Goal: Task Accomplishment & Management: Manage account settings

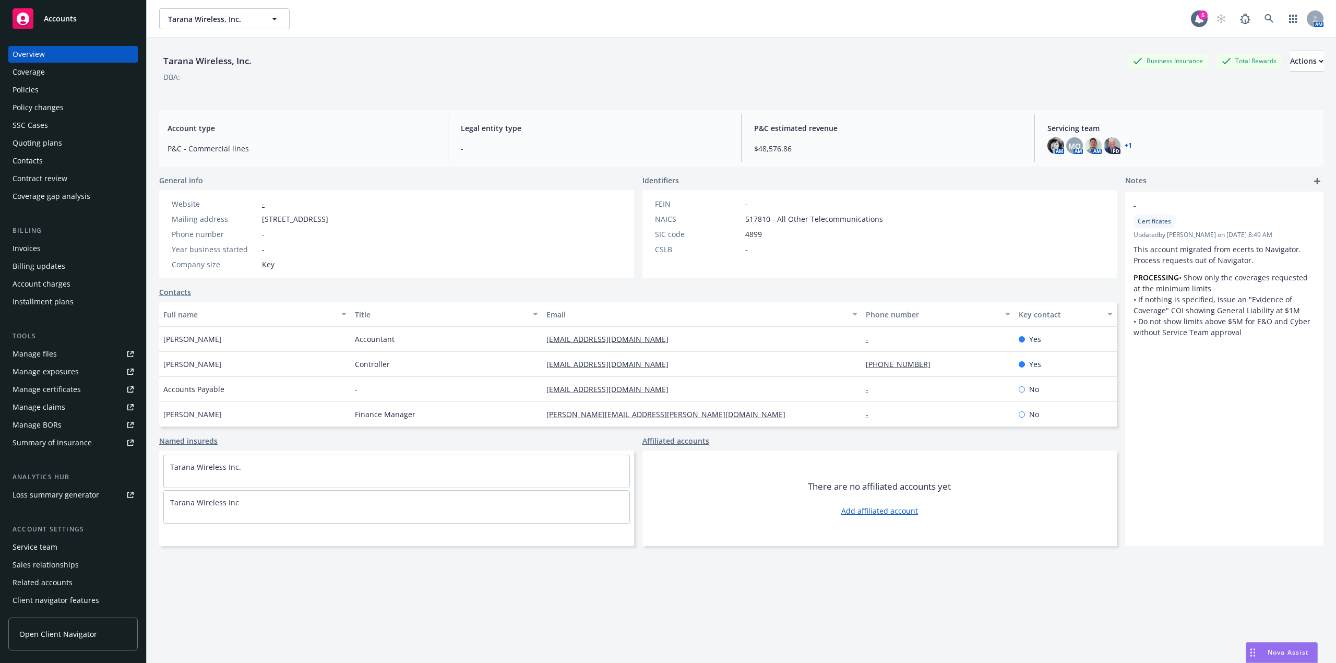
click at [518, 78] on div "DBA: -" at bounding box center [741, 77] width 1164 height 11
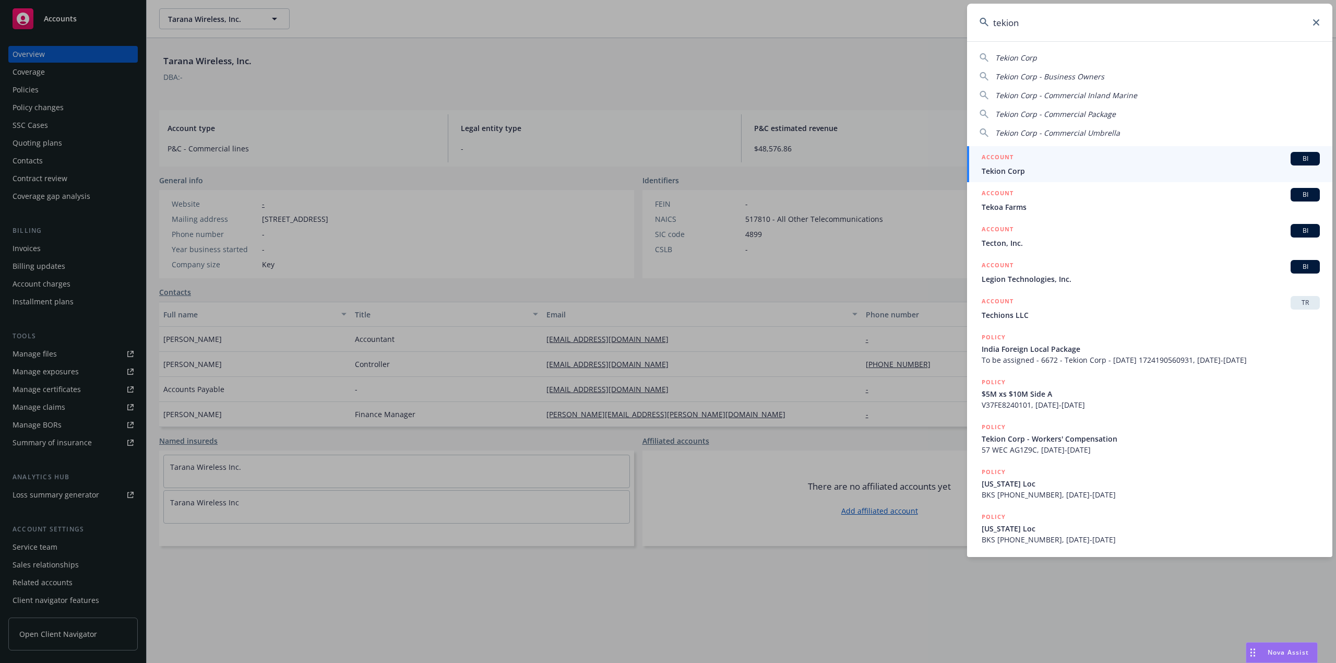
type input "tekion"
click at [1300, 157] on span "BI" at bounding box center [1305, 158] width 21 height 9
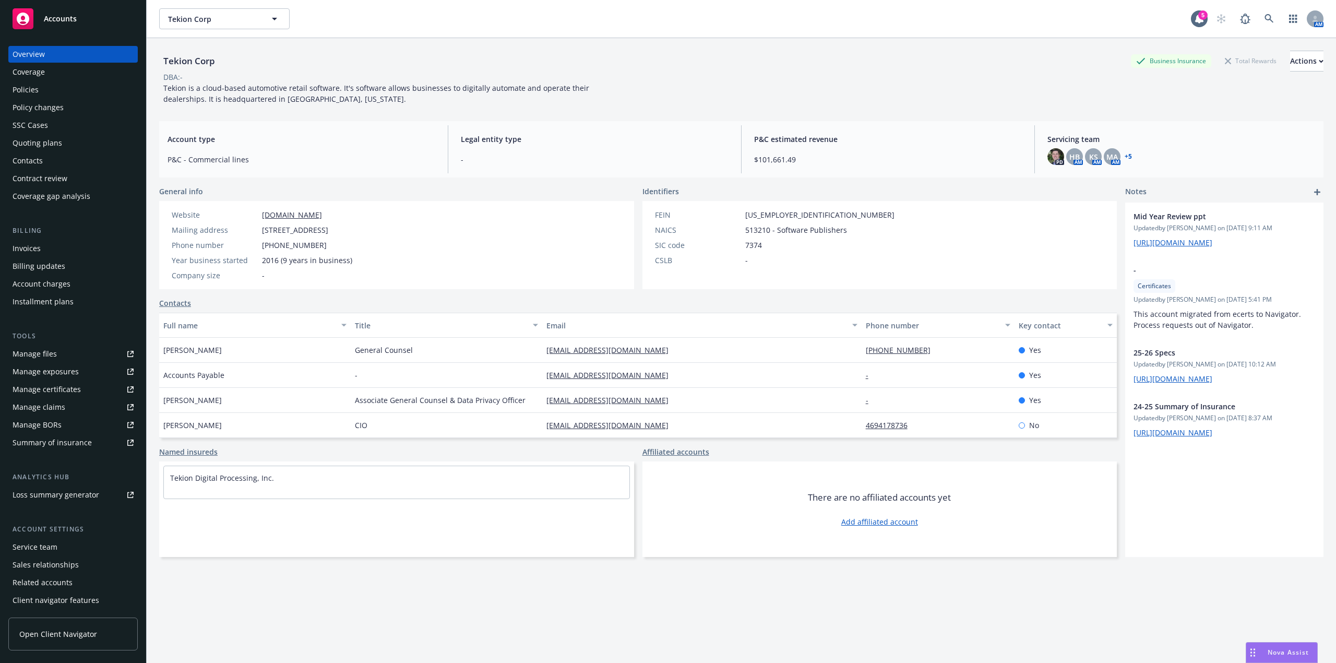
click at [52, 142] on div "Quoting plans" at bounding box center [38, 143] width 50 height 17
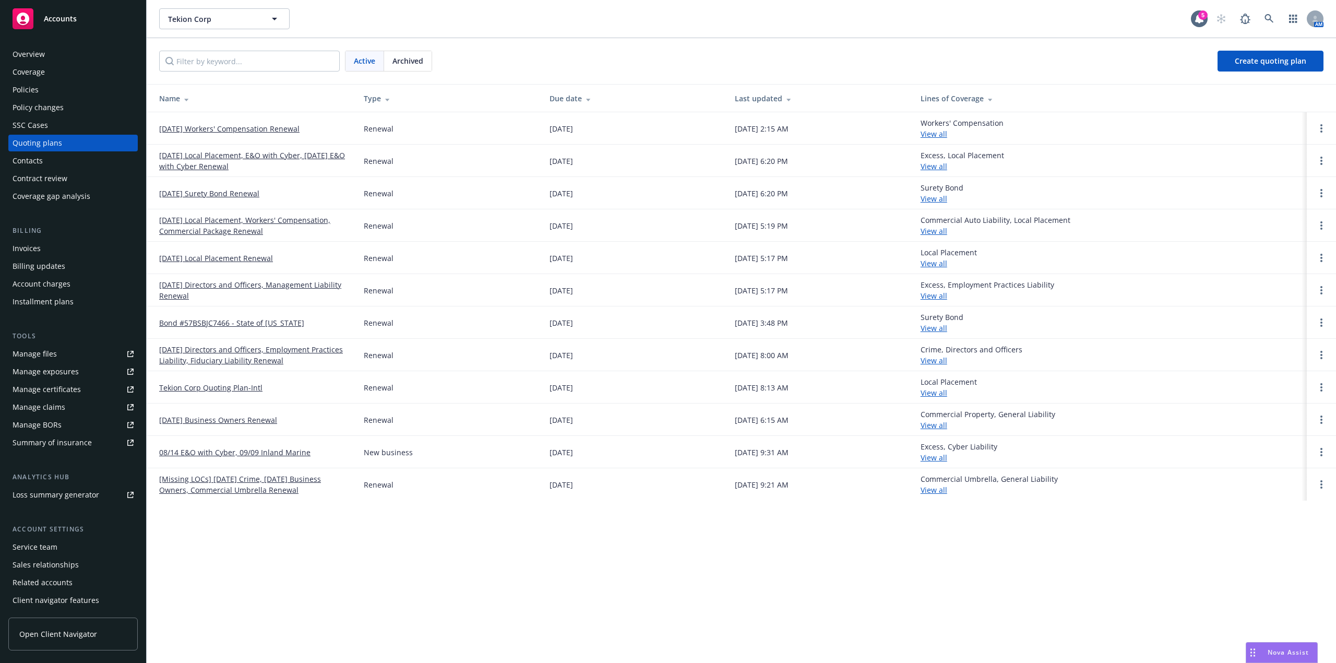
click at [245, 130] on link "[DATE] Workers' Compensation Renewal" at bounding box center [229, 128] width 140 height 11
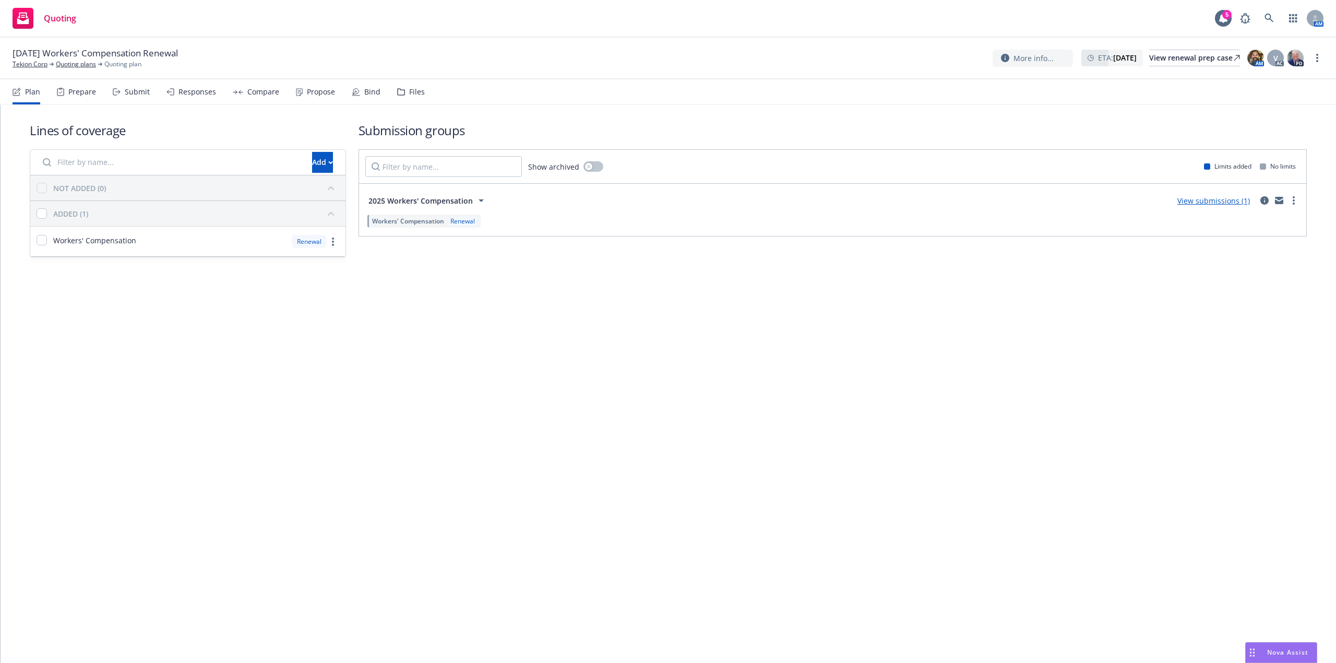
click at [178, 50] on span "10/01/25 Workers' Compensation Renewal" at bounding box center [95, 53] width 165 height 13
drag, startPoint x: 178, startPoint y: 50, endPoint x: 107, endPoint y: 45, distance: 71.7
click at [107, 45] on div "10/01/25 Workers' Compensation Renewal Tekion Corp Quoting plans Quoting plan M…" at bounding box center [668, 59] width 1336 height 42
click at [163, 59] on div "10/01/25 Workers' Compensation Renewal Tekion Corp Quoting plans Quoting plan" at bounding box center [100, 58] width 174 height 22
click at [57, 53] on span "[DATE] Workers' Compensation Renewal" at bounding box center [95, 53] width 165 height 13
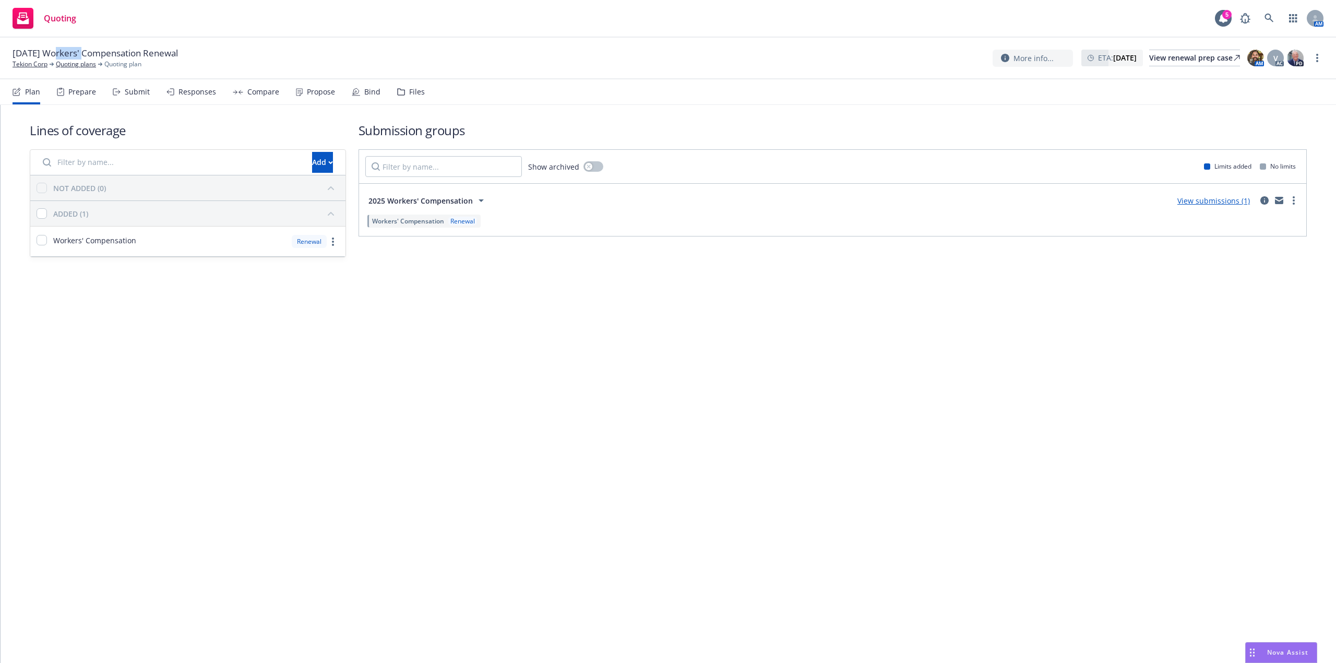
click at [57, 53] on span "[DATE] Workers' Compensation Renewal" at bounding box center [95, 53] width 165 height 13
drag, startPoint x: 169, startPoint y: 53, endPoint x: 195, endPoint y: 51, distance: 26.2
click at [170, 53] on span "[DATE] Workers' Compensation Renewal" at bounding box center [95, 53] width 165 height 13
click at [17, 86] on div "Plan" at bounding box center [27, 91] width 28 height 25
click at [0, 97] on nav "Plan Prepare Submit Responses Compare Propose Bind Files" at bounding box center [668, 92] width 1336 height 26
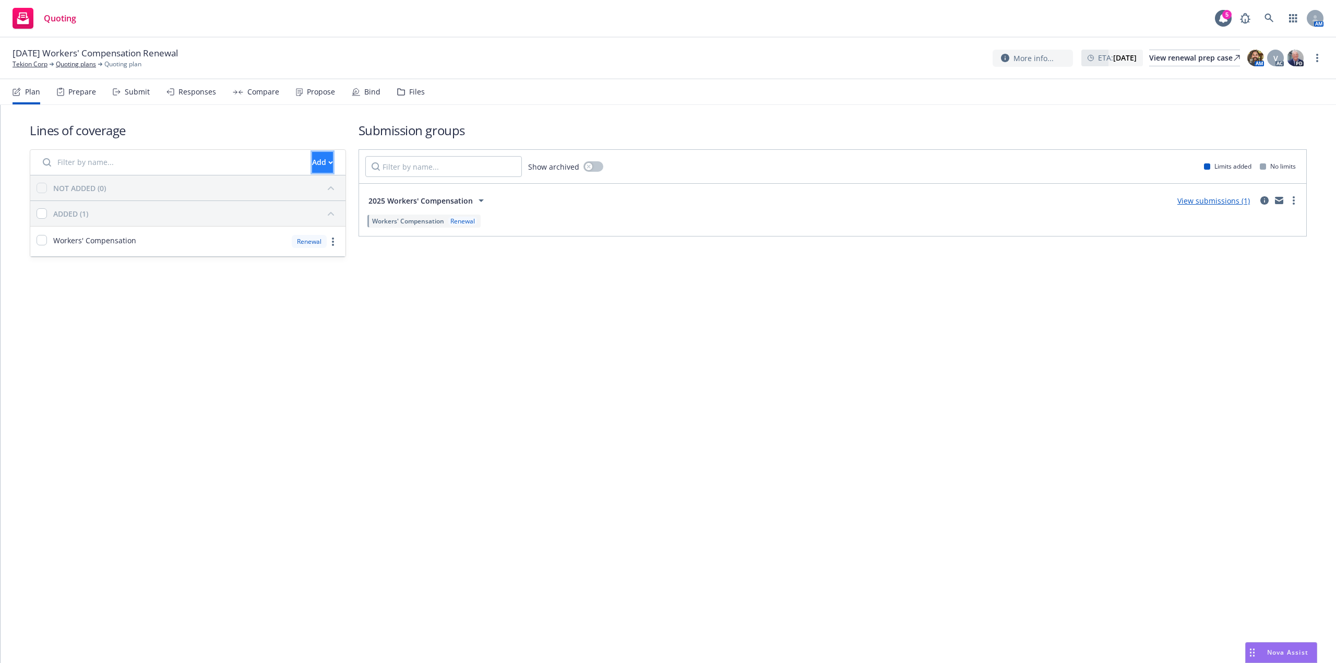
click at [312, 168] on div "Add" at bounding box center [322, 162] width 21 height 20
click at [688, 377] on div "Lines of coverage Add NOT ADDED (0) ADDED (1) Workers' Compensation Renewal Sub…" at bounding box center [669, 384] width 1336 height 558
drag, startPoint x: 189, startPoint y: 52, endPoint x: 16, endPoint y: 41, distance: 173.7
click at [16, 41] on div "10/01/25 Workers' Compensation Renewal Tekion Corp Quoting plans Quoting plan M…" at bounding box center [668, 59] width 1336 height 42
click at [359, 520] on div "Lines of coverage Add NOT ADDED (0) ADDED (1) Workers' Compensation Renewal Sub…" at bounding box center [669, 384] width 1336 height 558
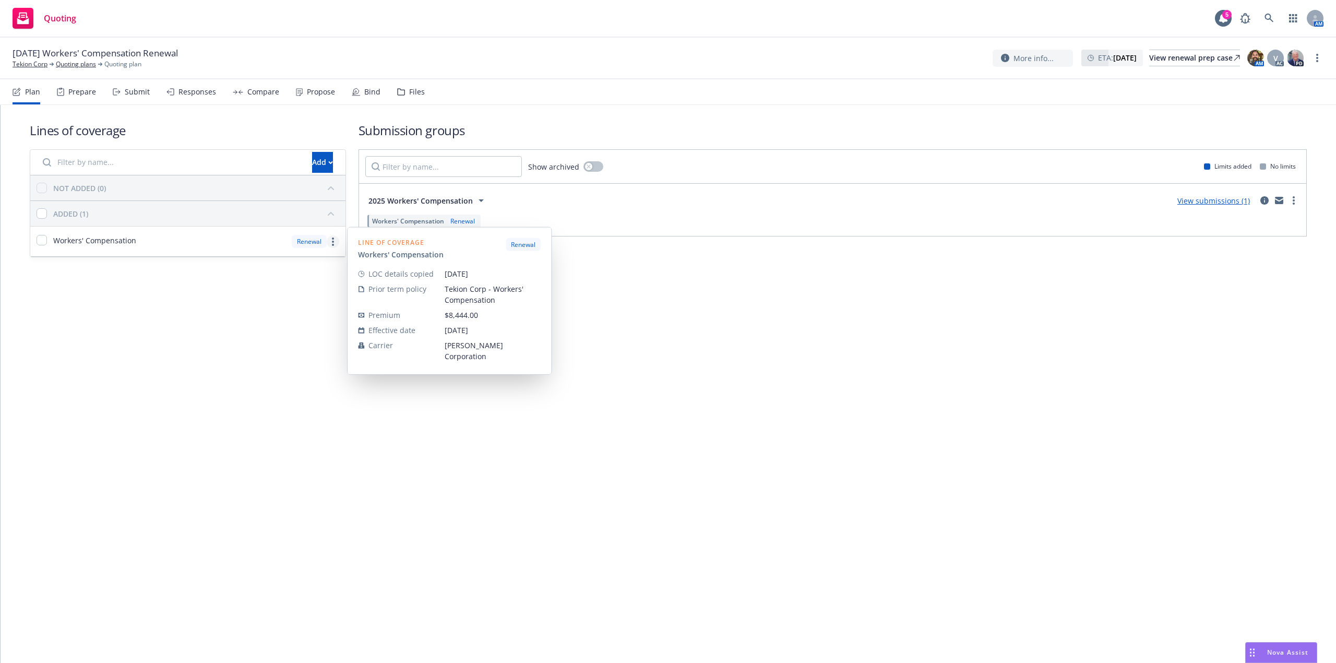
click at [330, 242] on link "more" at bounding box center [333, 241] width 13 height 13
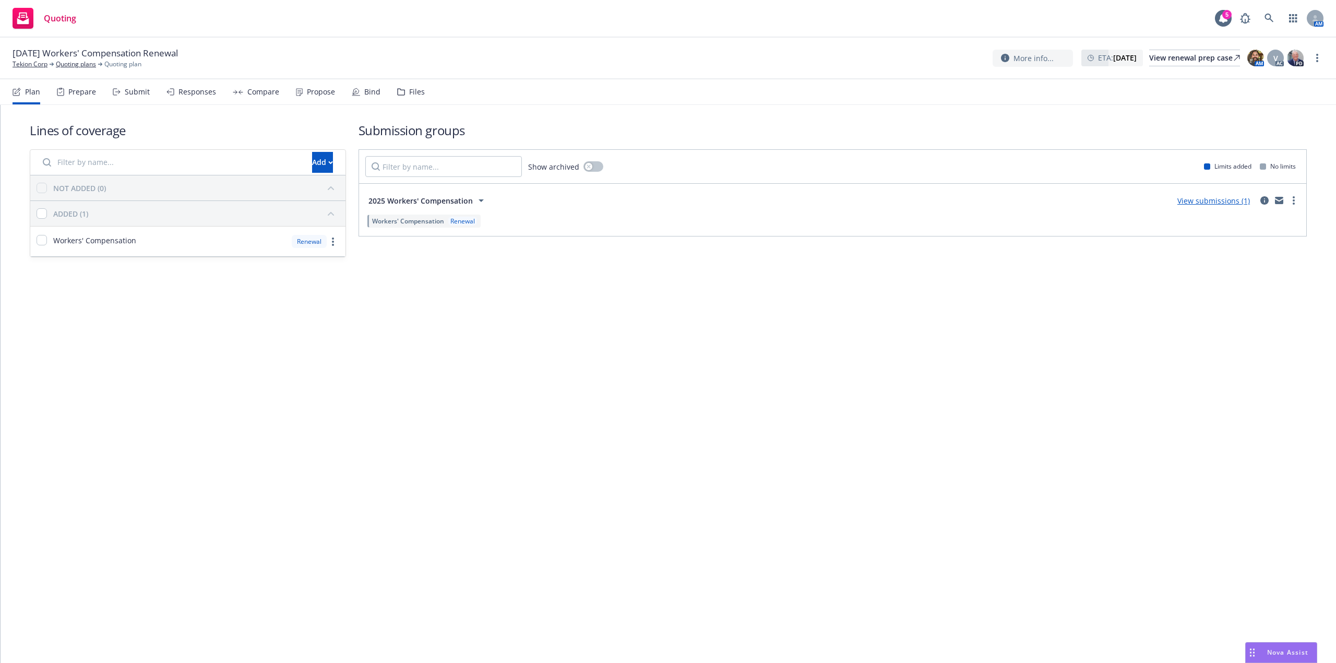
click at [86, 422] on div "Lines of coverage Add NOT ADDED (0) ADDED (1) Workers' Compensation Renewal Sub…" at bounding box center [669, 384] width 1336 height 558
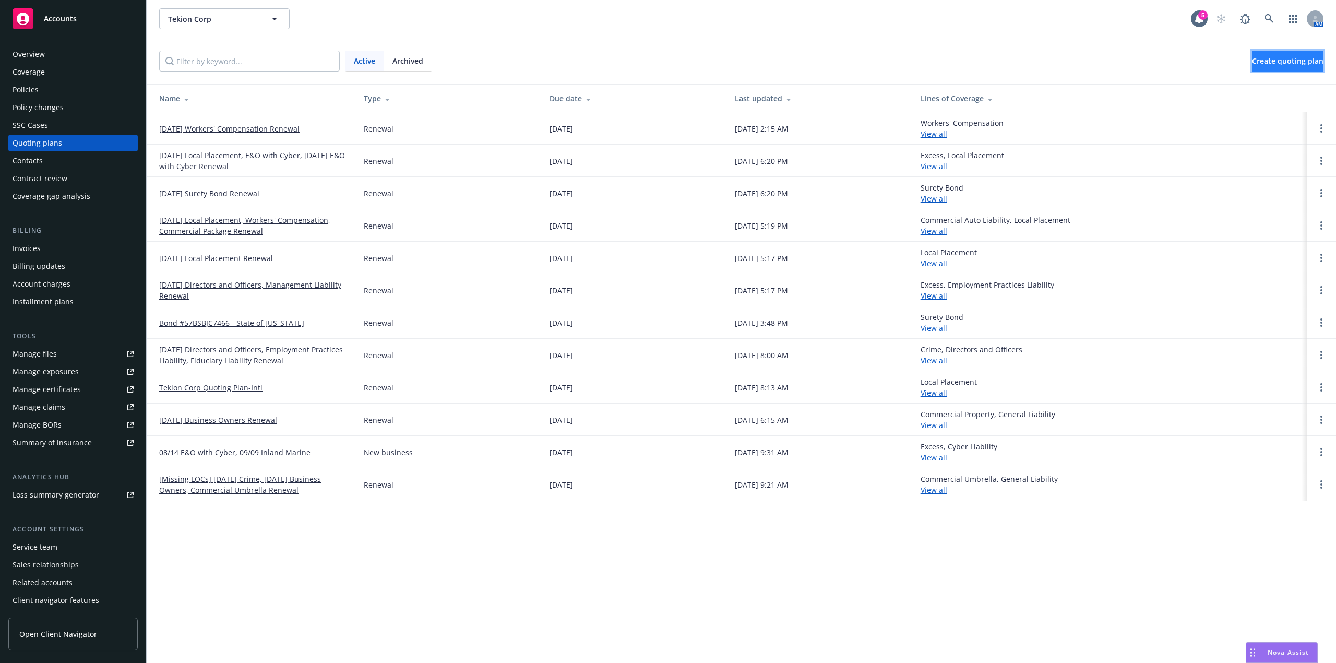
click at [1278, 65] on span "Create quoting plan" at bounding box center [1288, 61] width 72 height 10
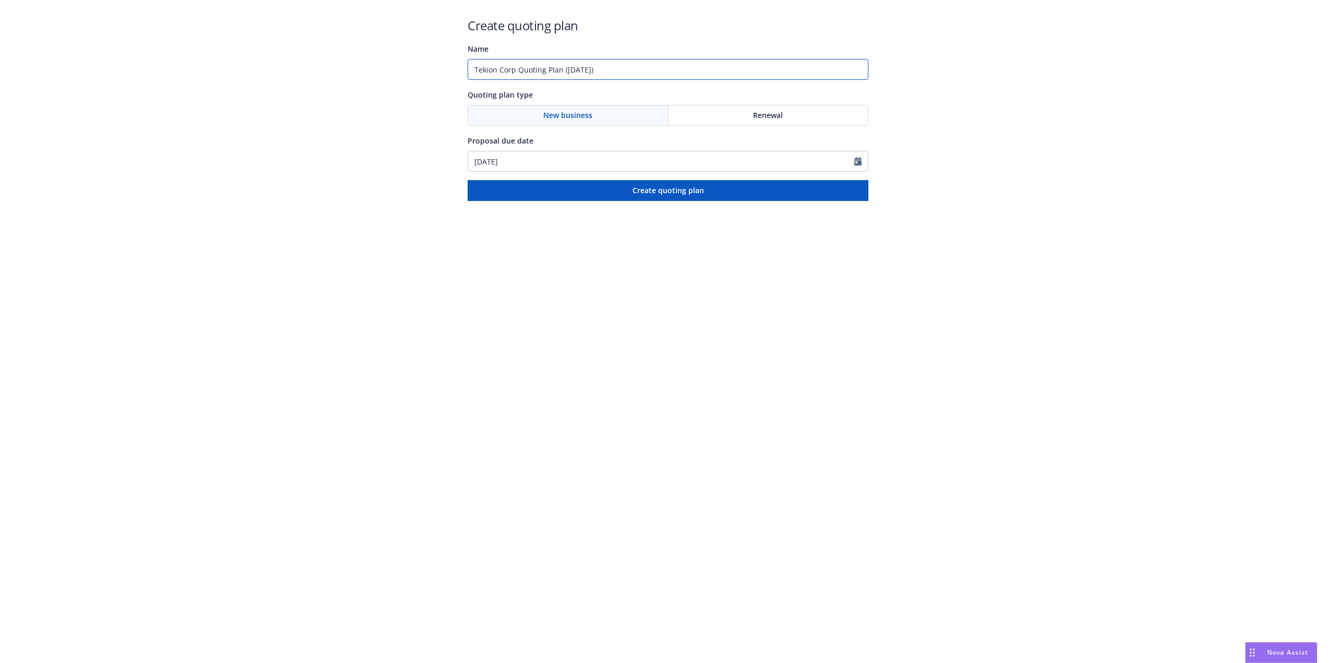
drag, startPoint x: 644, startPoint y: 61, endPoint x: 201, endPoint y: 51, distance: 443.2
click at [201, 53] on div "Create quoting plan Name Tekion Corp Quoting Plan ([DATE]) Quoting plan type Ne…" at bounding box center [668, 100] width 1336 height 201
type input "10/1/25-10/1/26 P&C and Cyber and E&O Renewal"
click at [765, 114] on span "Renewal" at bounding box center [768, 115] width 30 height 11
drag, startPoint x: 434, startPoint y: 162, endPoint x: 426, endPoint y: 162, distance: 8.4
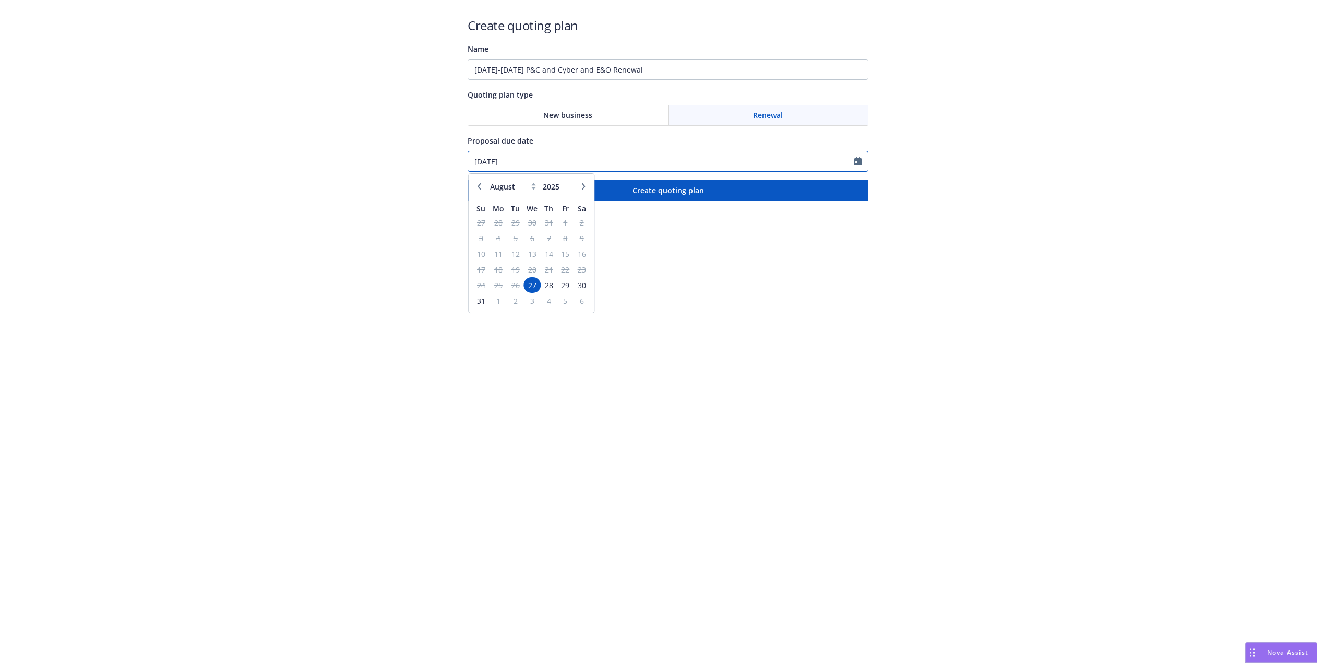
click at [426, 162] on div "Create quoting plan Name 10/1/25-10/1/26 P&C and Cyber and E&O Renewal Quoting …" at bounding box center [668, 100] width 1336 height 201
click at [583, 190] on button "button" at bounding box center [583, 186] width 13 height 13
select select "9"
click at [495, 266] on span "22" at bounding box center [499, 269] width 16 height 13
type input "09/22/2025"
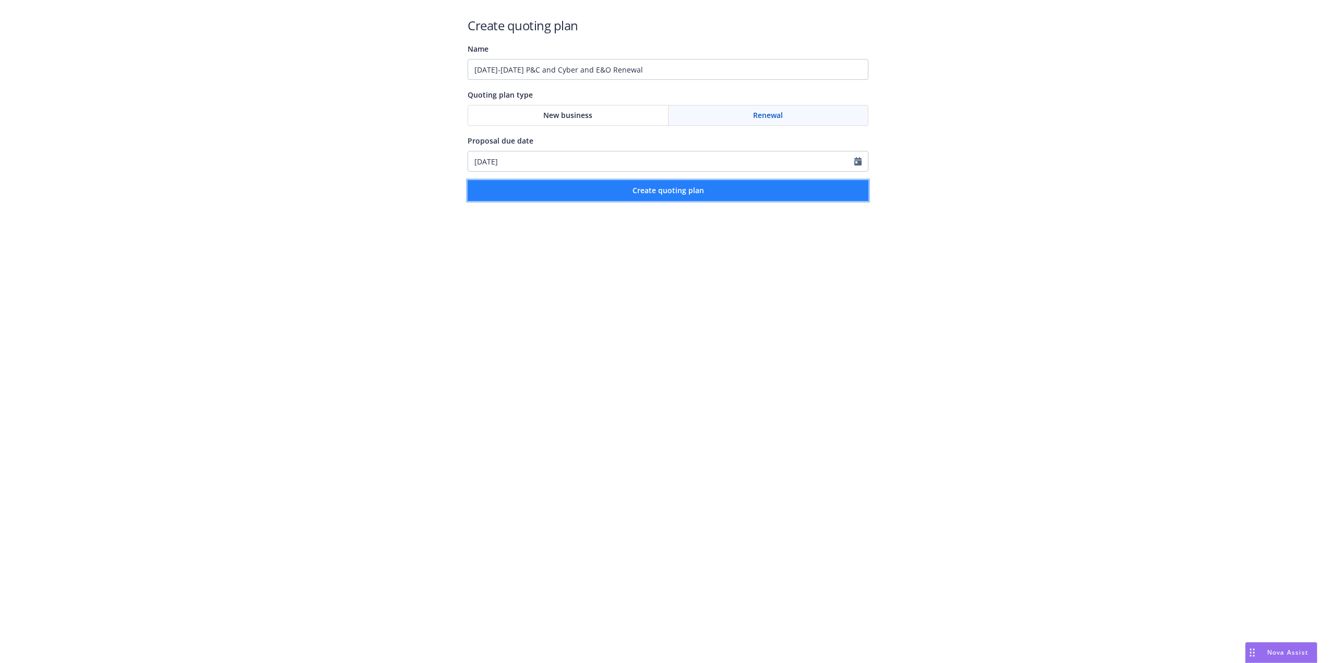
click at [663, 189] on span "Create quoting plan" at bounding box center [669, 190] width 72 height 10
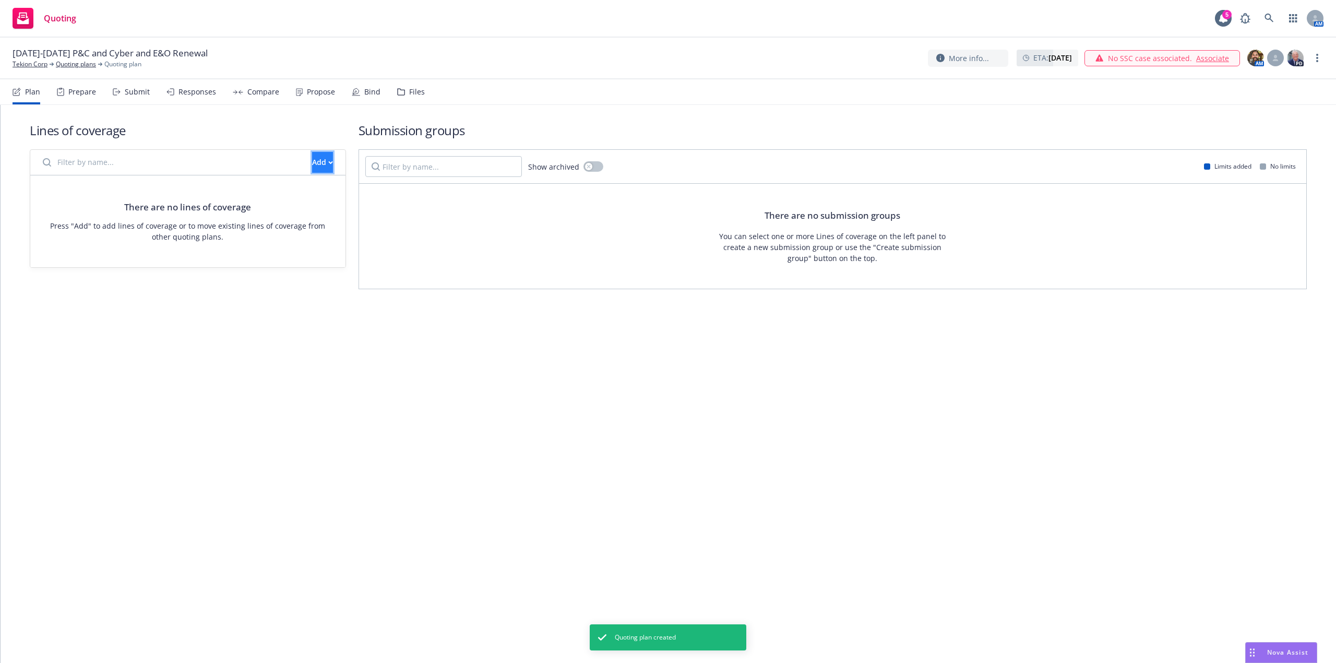
click at [312, 165] on div "Add" at bounding box center [322, 162] width 21 height 20
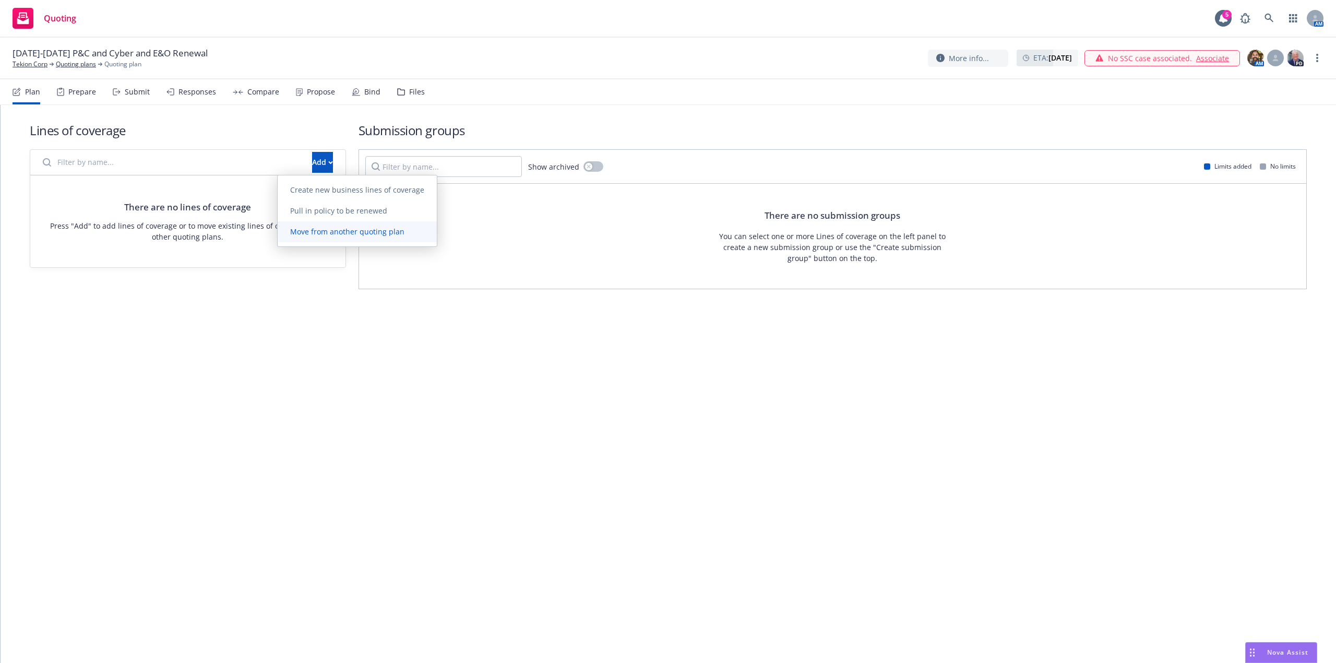
click at [339, 238] on link "Move from another quoting plan" at bounding box center [357, 231] width 159 height 21
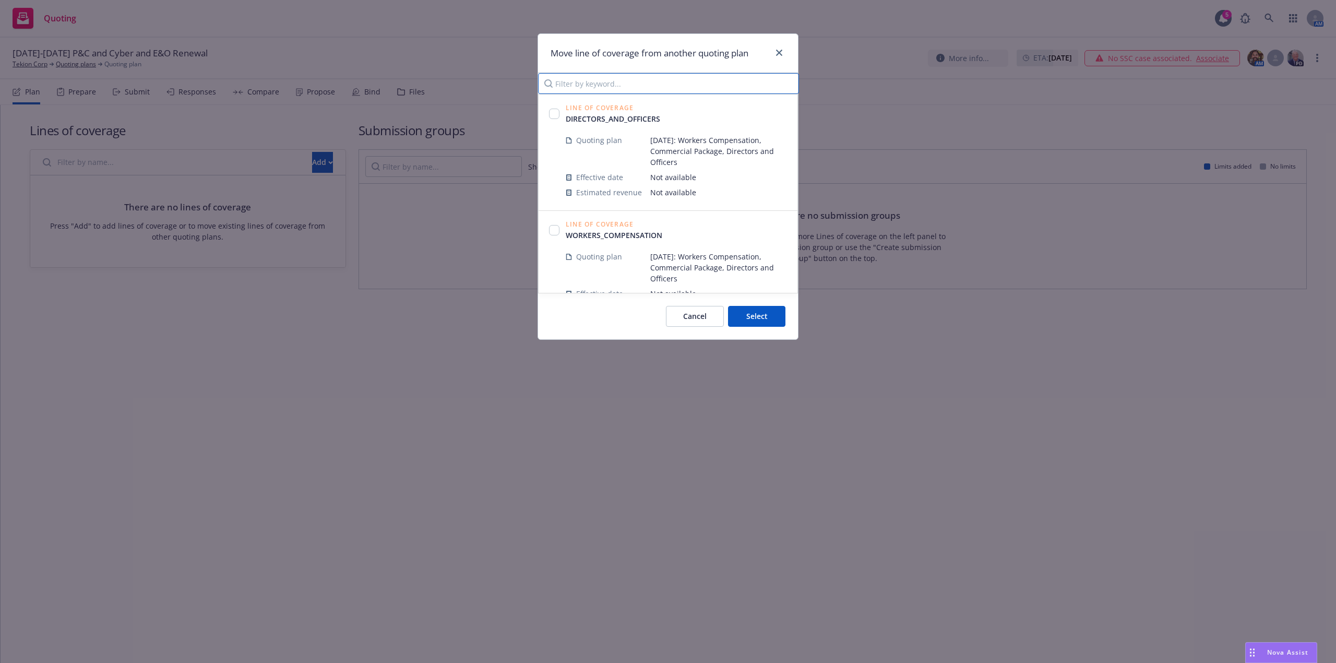
click at [673, 82] on input "Filter by keyword..." at bounding box center [668, 83] width 261 height 21
type input "worker"
click button "Cancel" at bounding box center [695, 316] width 58 height 21
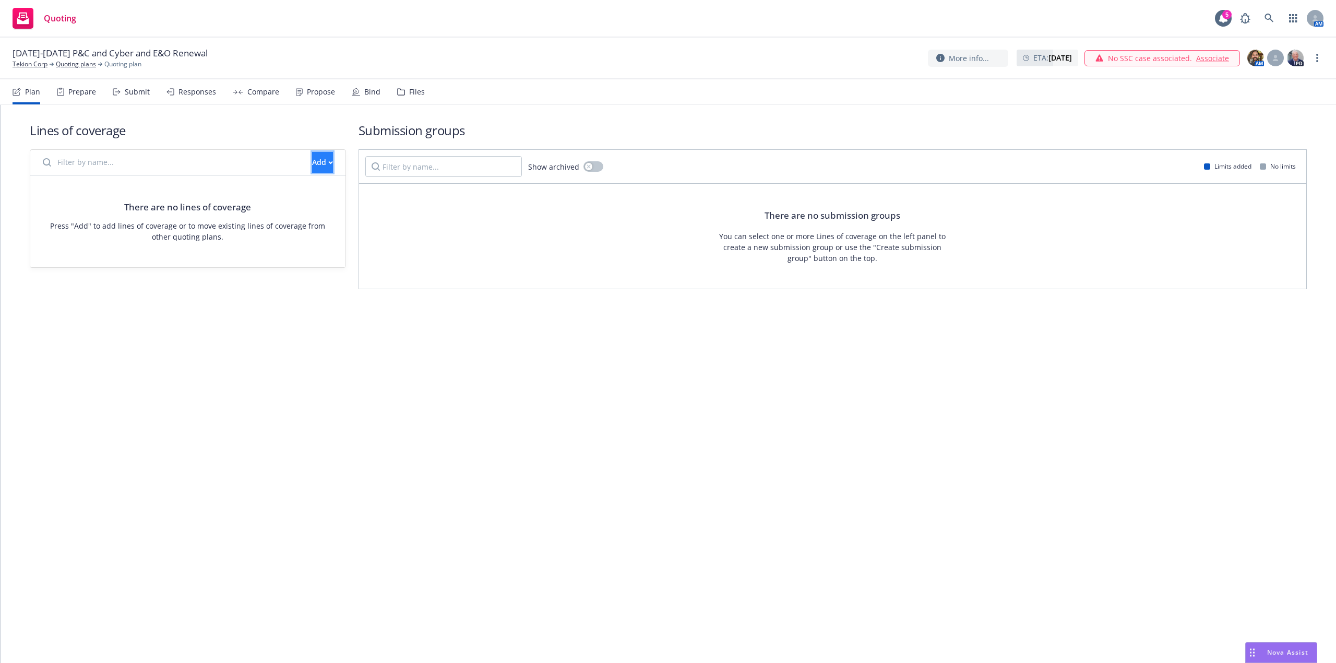
click at [313, 168] on div "Add" at bounding box center [322, 162] width 21 height 20
click at [367, 211] on span "Pull in policy to be renewed" at bounding box center [339, 211] width 122 height 10
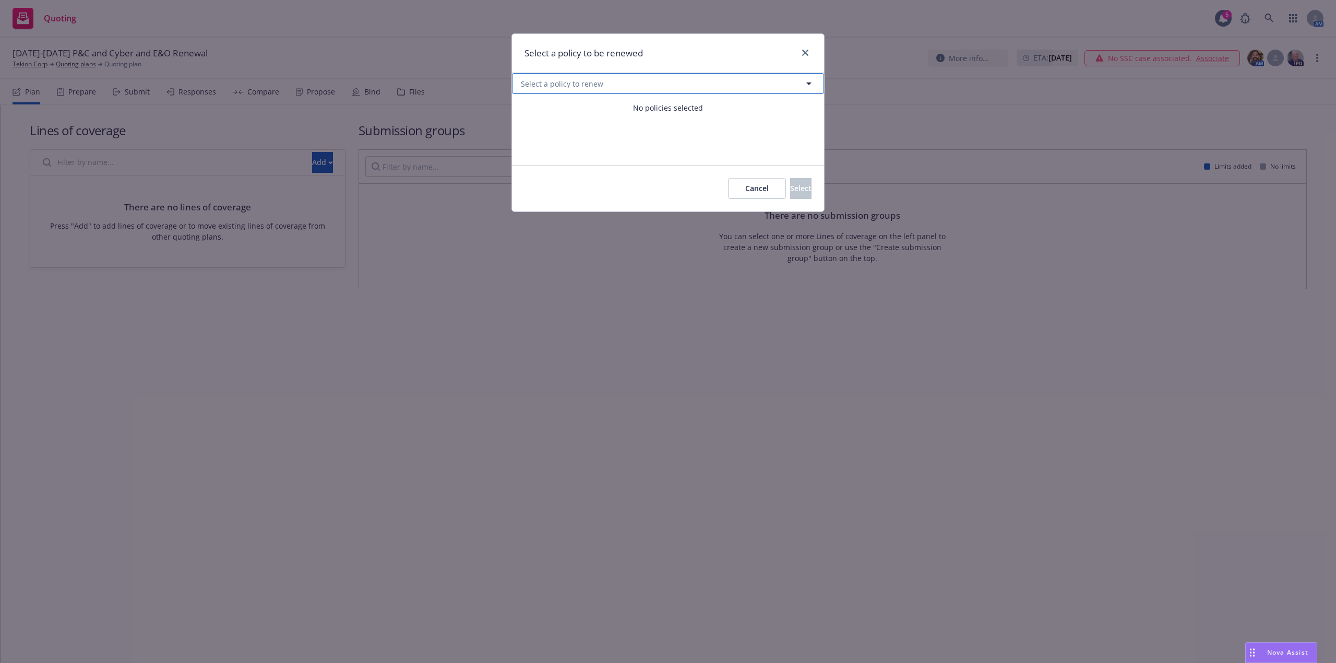
click at [624, 86] on button "Select a policy to renew" at bounding box center [668, 83] width 312 height 21
select select "ACTIVE"
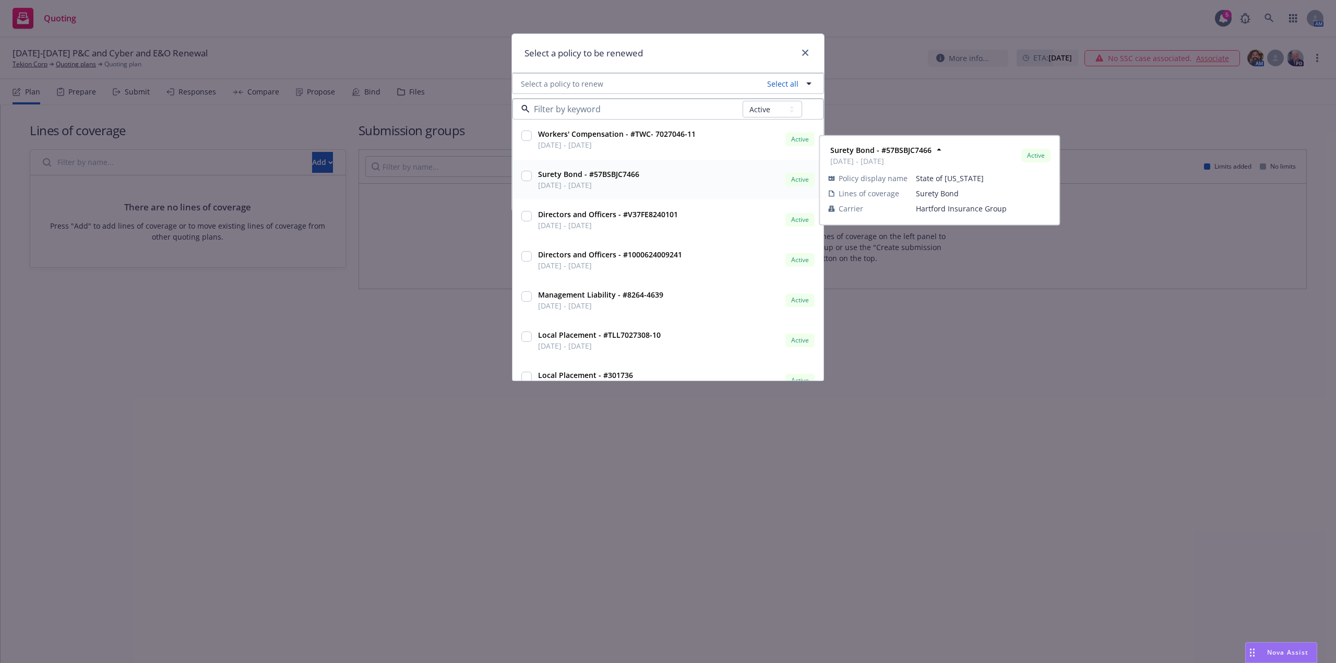
drag, startPoint x: 819, startPoint y: 170, endPoint x: 819, endPoint y: 182, distance: 12.0
click at [819, 182] on div "Surety Bond - #57BSBJC7466 10/06/2024 - 10/06/2025 Active Policy display name S…" at bounding box center [939, 180] width 241 height 90
checkbox input "true"
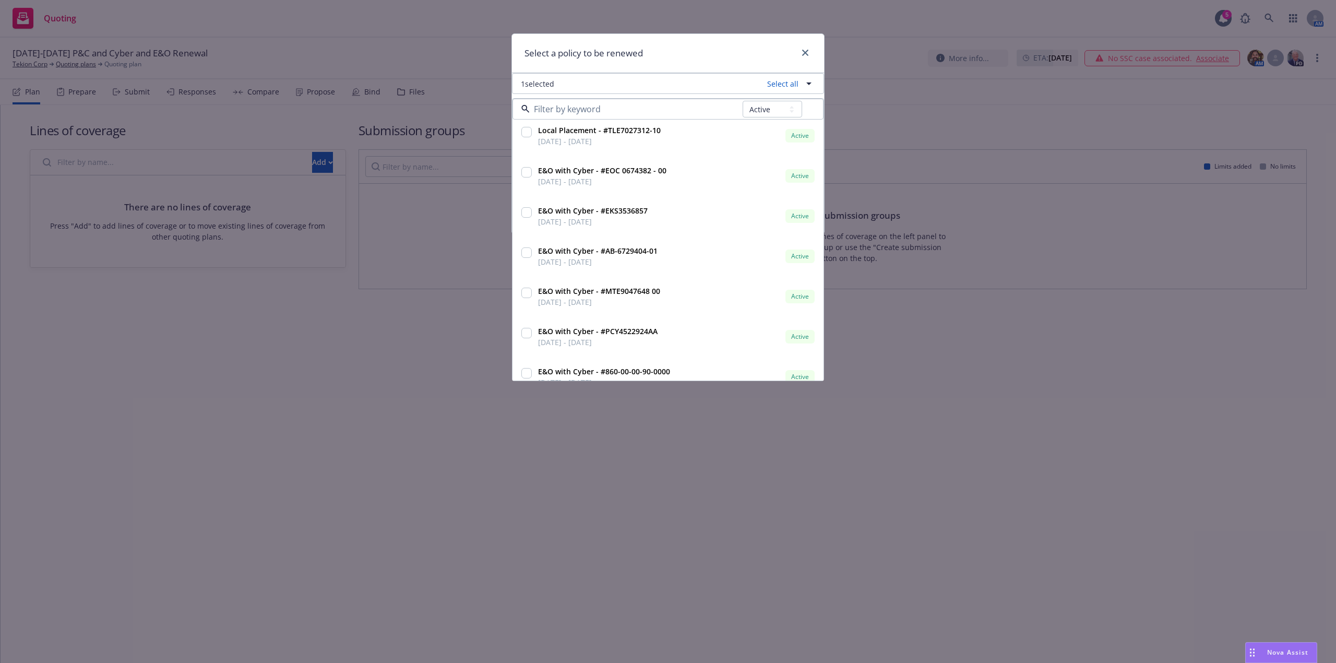
scroll to position [292, 0]
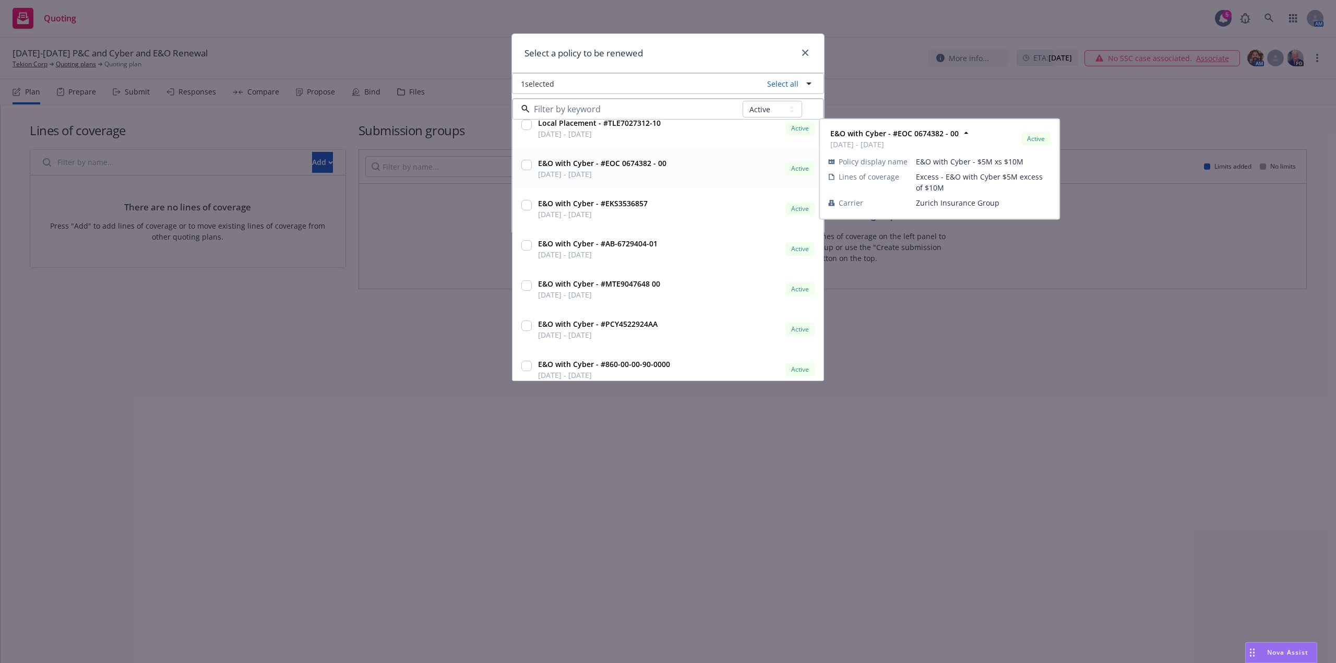
click at [529, 167] on input "checkbox" at bounding box center [526, 165] width 10 height 10
checkbox input "true"
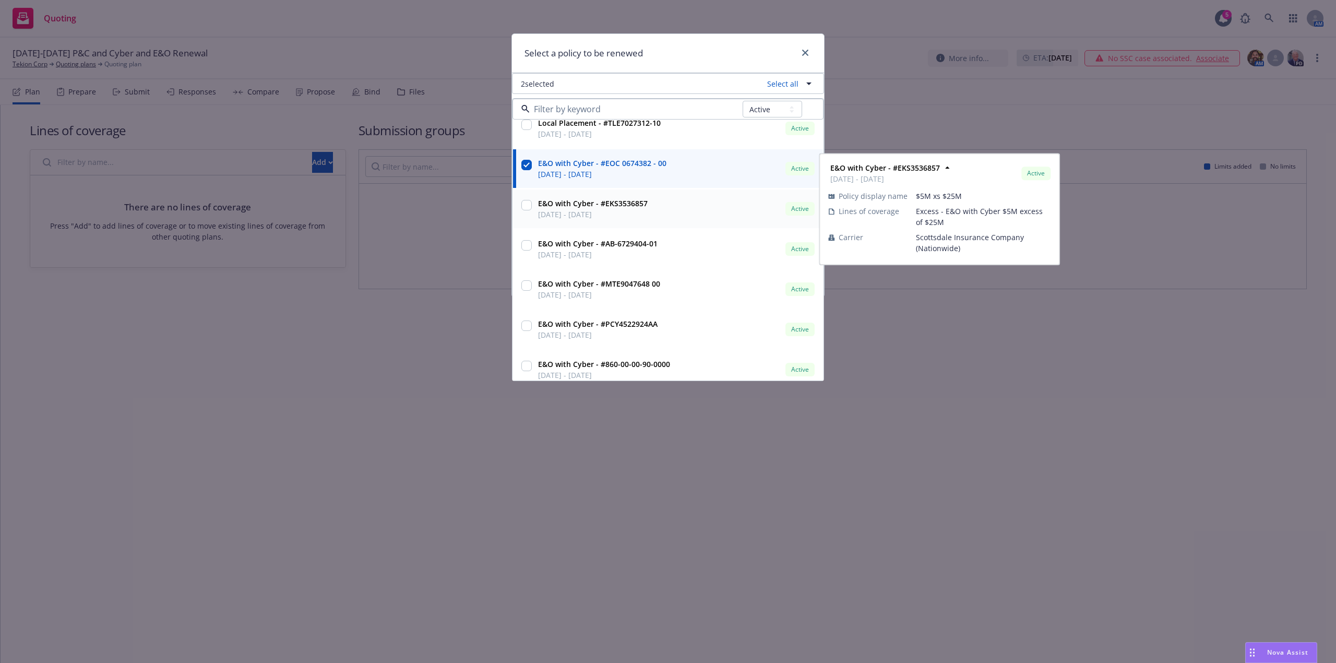
click at [526, 206] on input "checkbox" at bounding box center [526, 205] width 10 height 10
checkbox input "true"
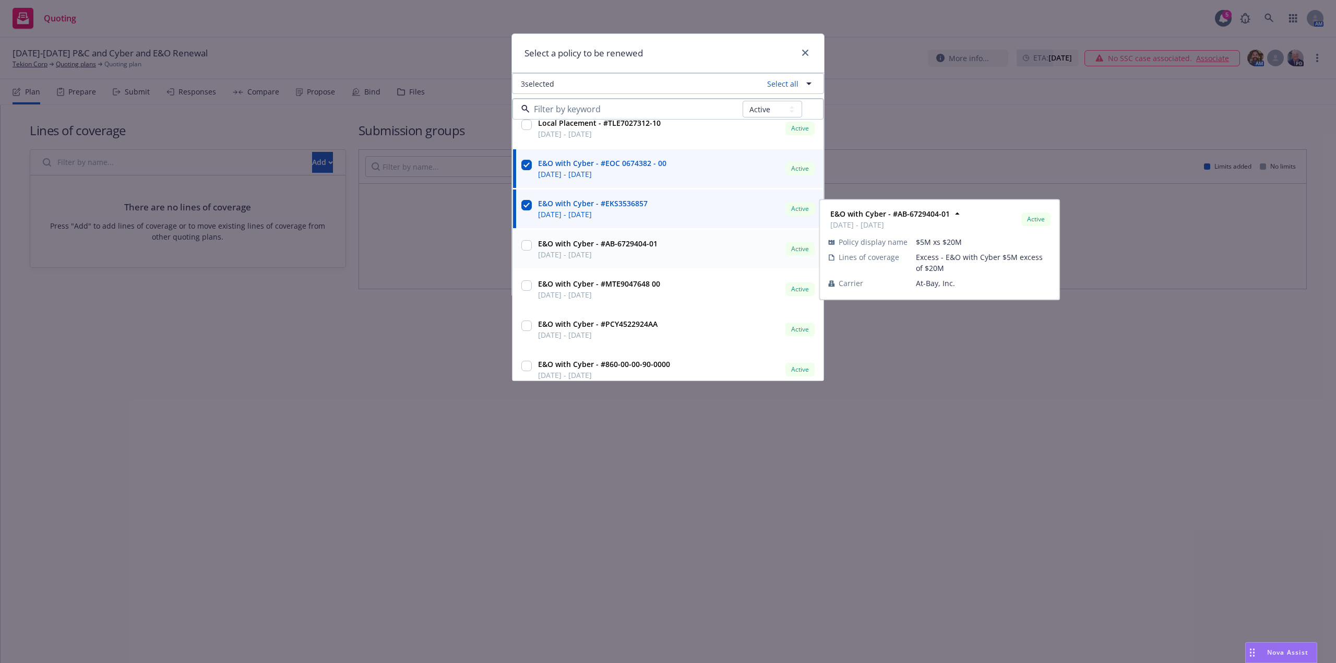
click at [525, 248] on input "checkbox" at bounding box center [526, 245] width 10 height 10
checkbox input "true"
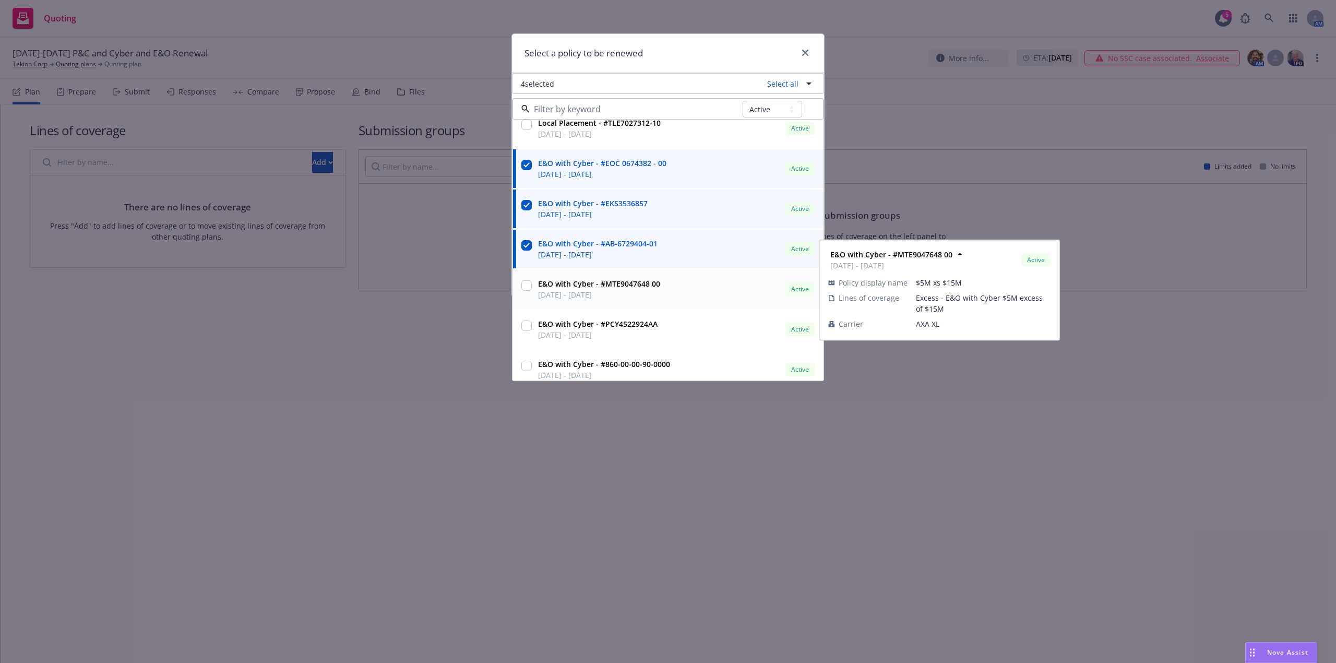
click at [525, 286] on input "checkbox" at bounding box center [526, 285] width 10 height 10
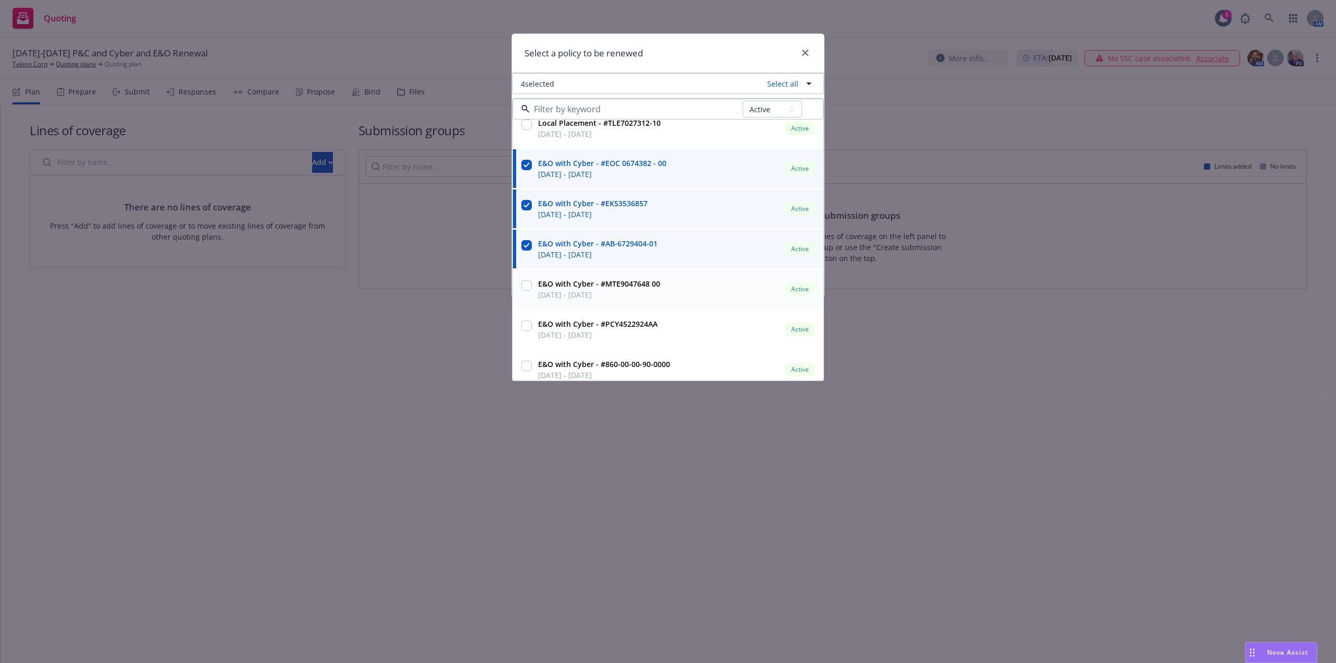
checkbox input "true"
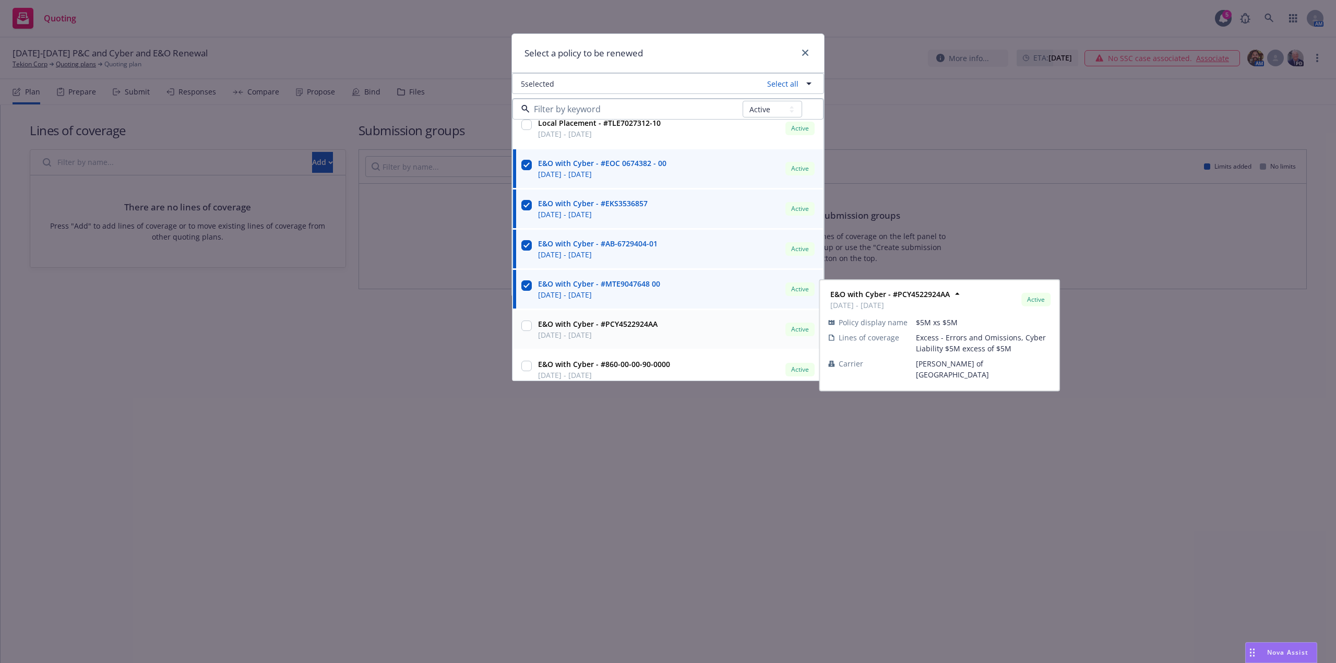
click at [527, 330] on input "checkbox" at bounding box center [526, 325] width 10 height 10
checkbox input "true"
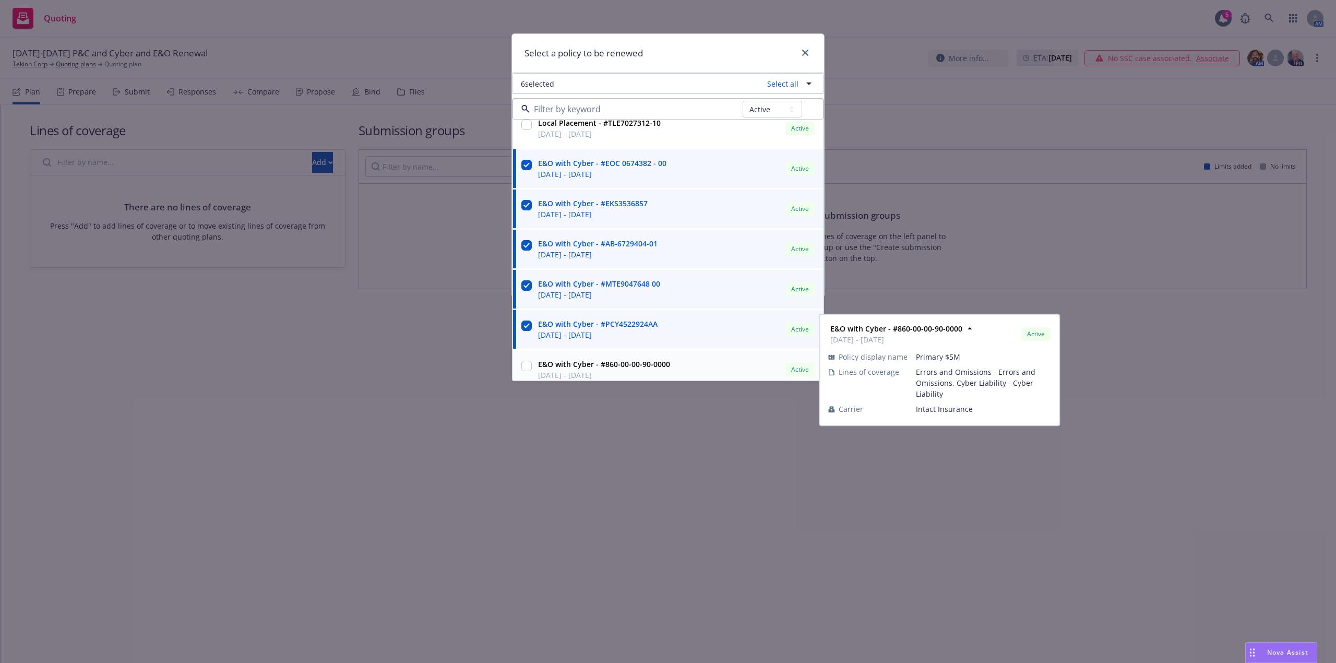
drag, startPoint x: 525, startPoint y: 366, endPoint x: 671, endPoint y: 376, distance: 145.9
click at [528, 366] on input "checkbox" at bounding box center [526, 366] width 10 height 10
checkbox input "true"
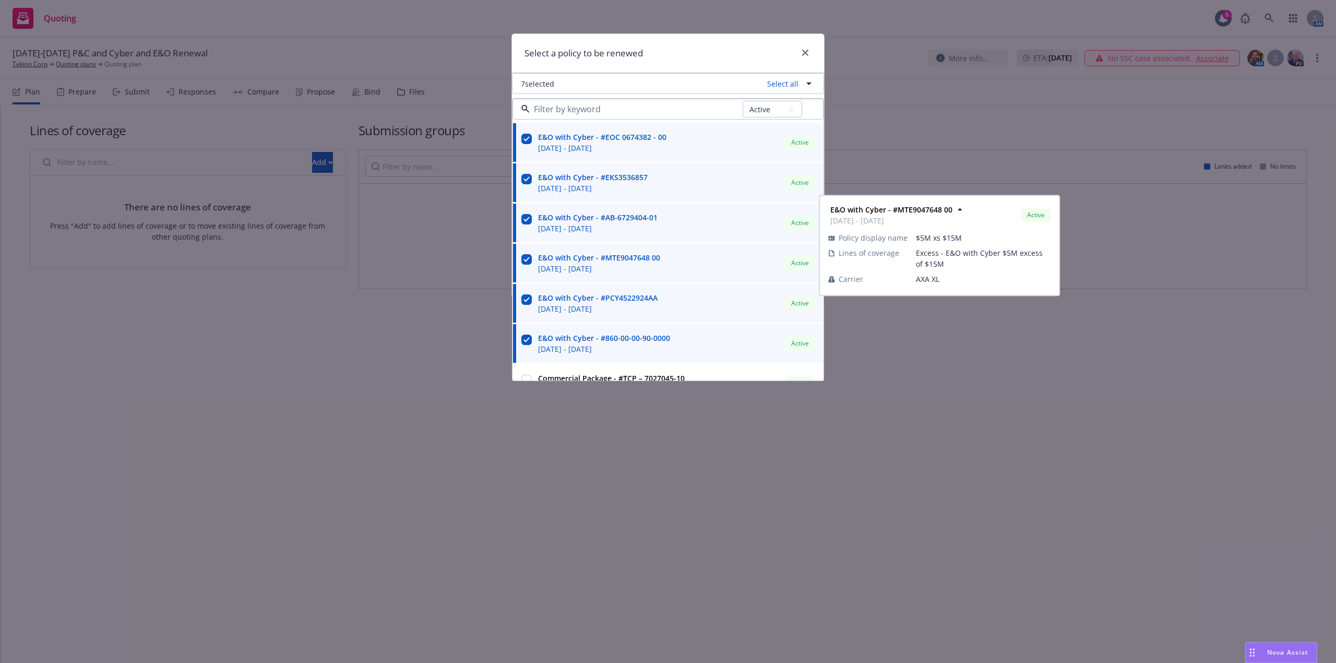
scroll to position [341, 0]
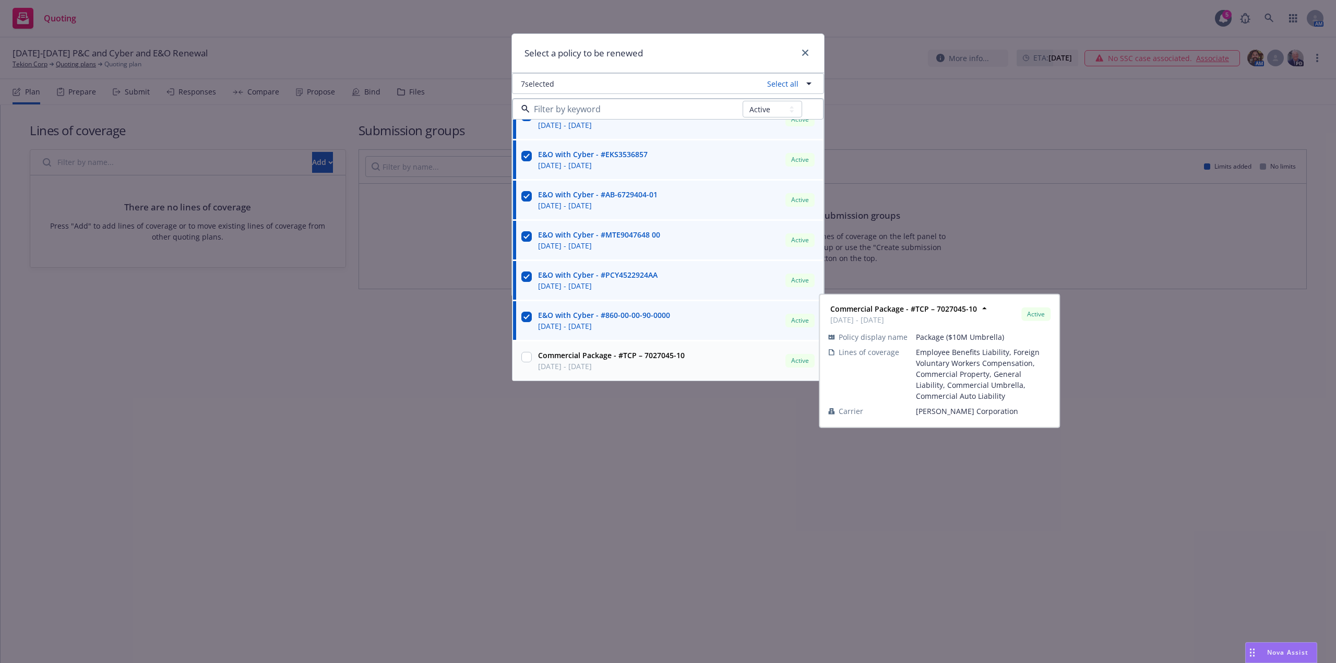
click at [527, 358] on input "checkbox" at bounding box center [526, 357] width 10 height 10
checkbox input "true"
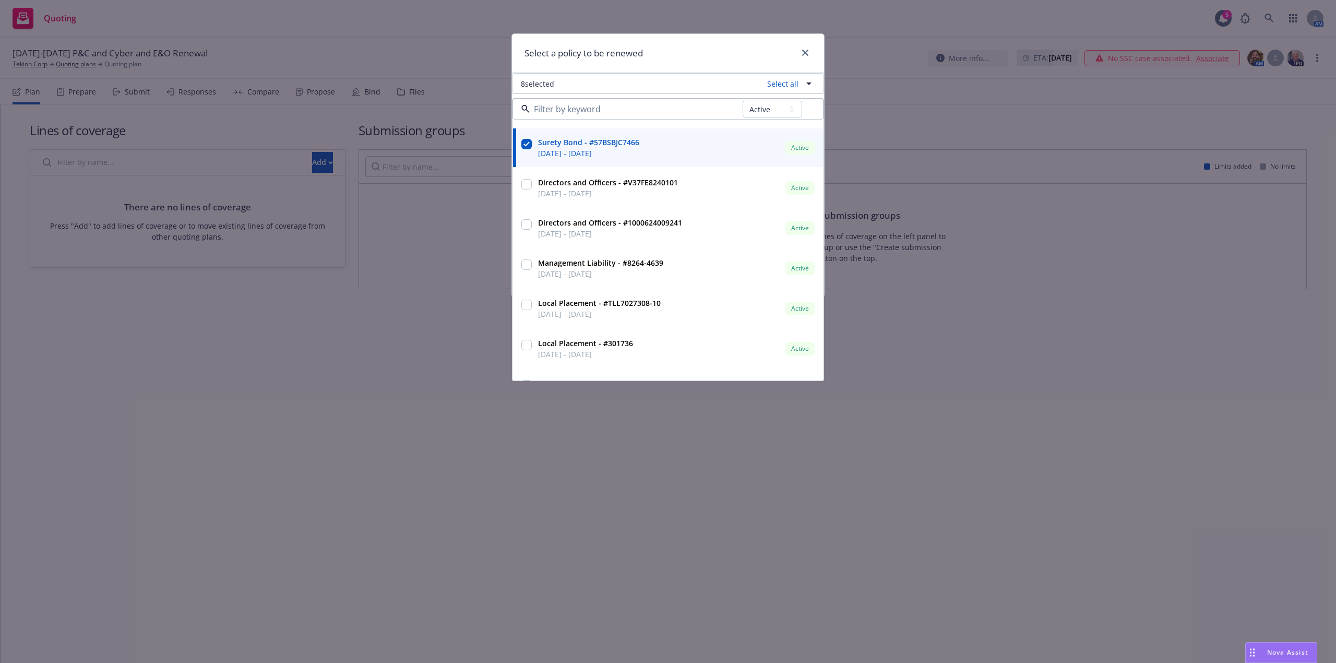
scroll to position [0, 0]
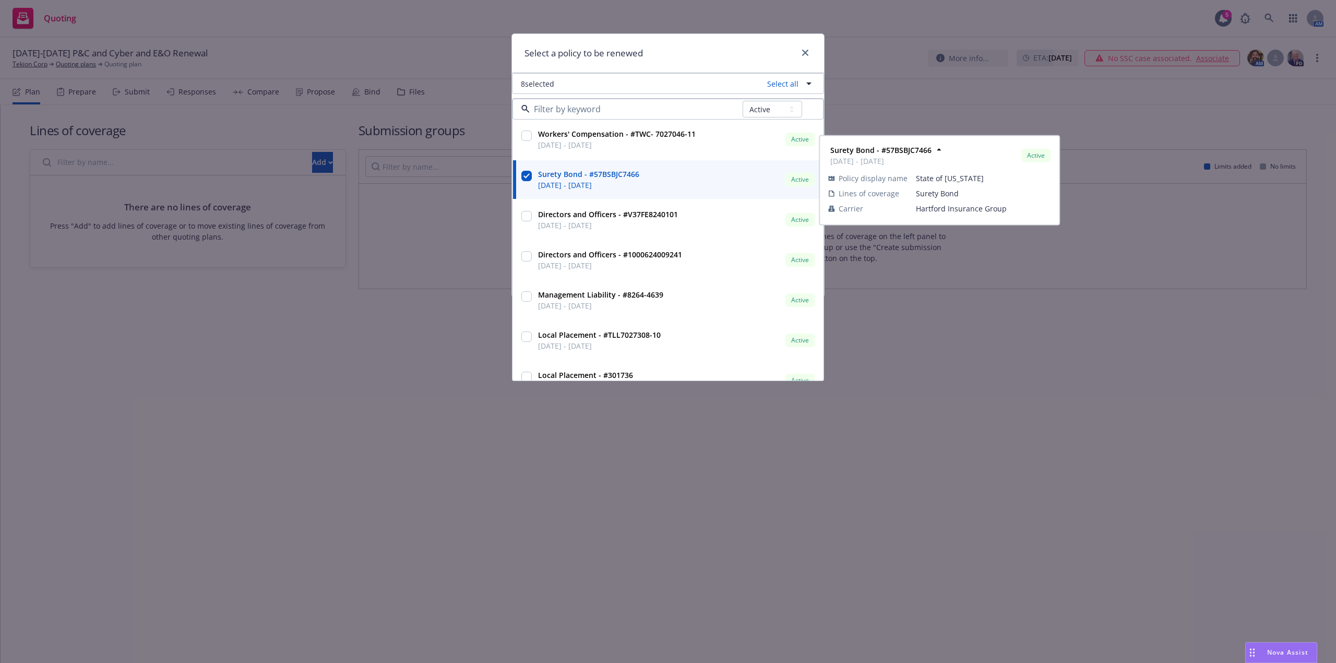
click at [525, 178] on input "checkbox" at bounding box center [526, 176] width 10 height 10
checkbox input "false"
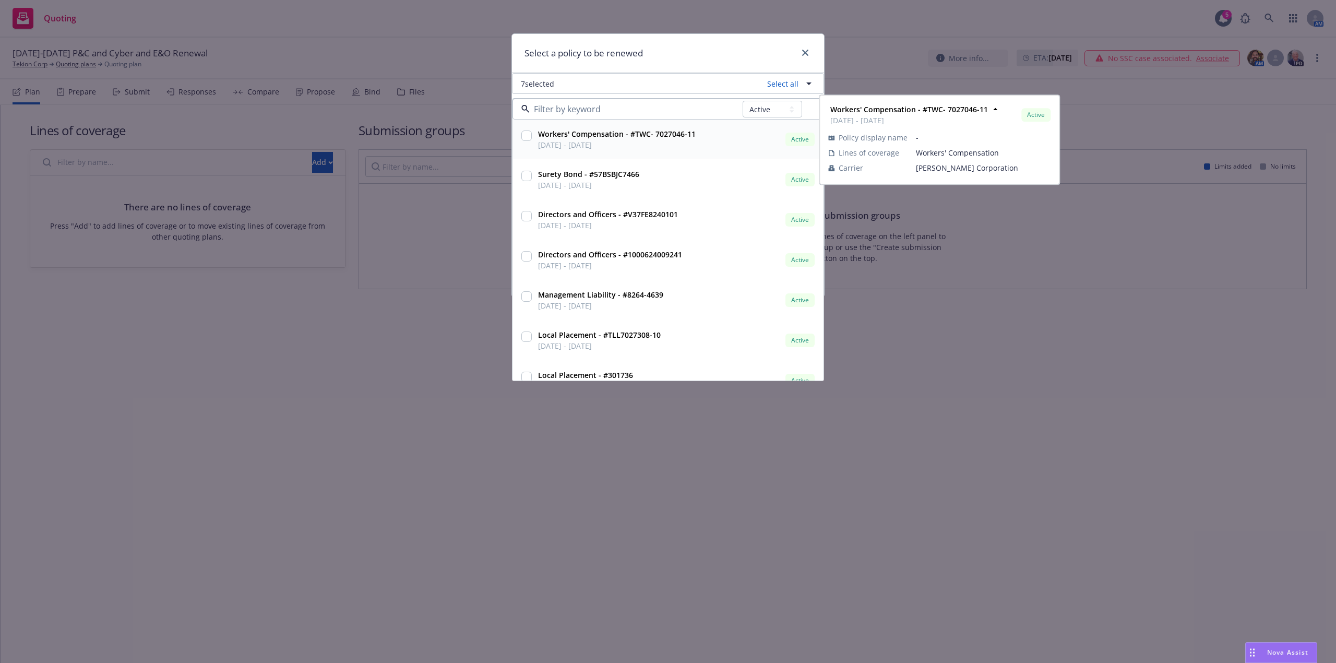
click at [529, 138] on input "checkbox" at bounding box center [526, 135] width 10 height 10
checkbox input "true"
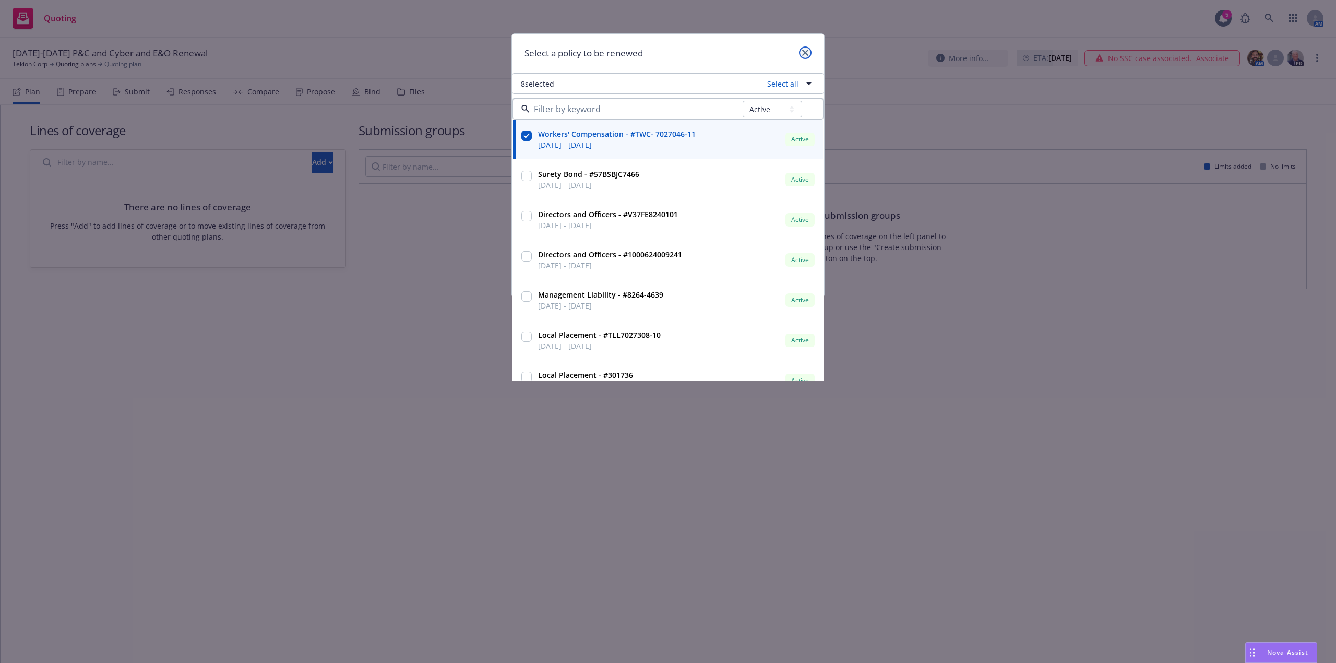
click at [810, 50] on link "close" at bounding box center [805, 52] width 13 height 13
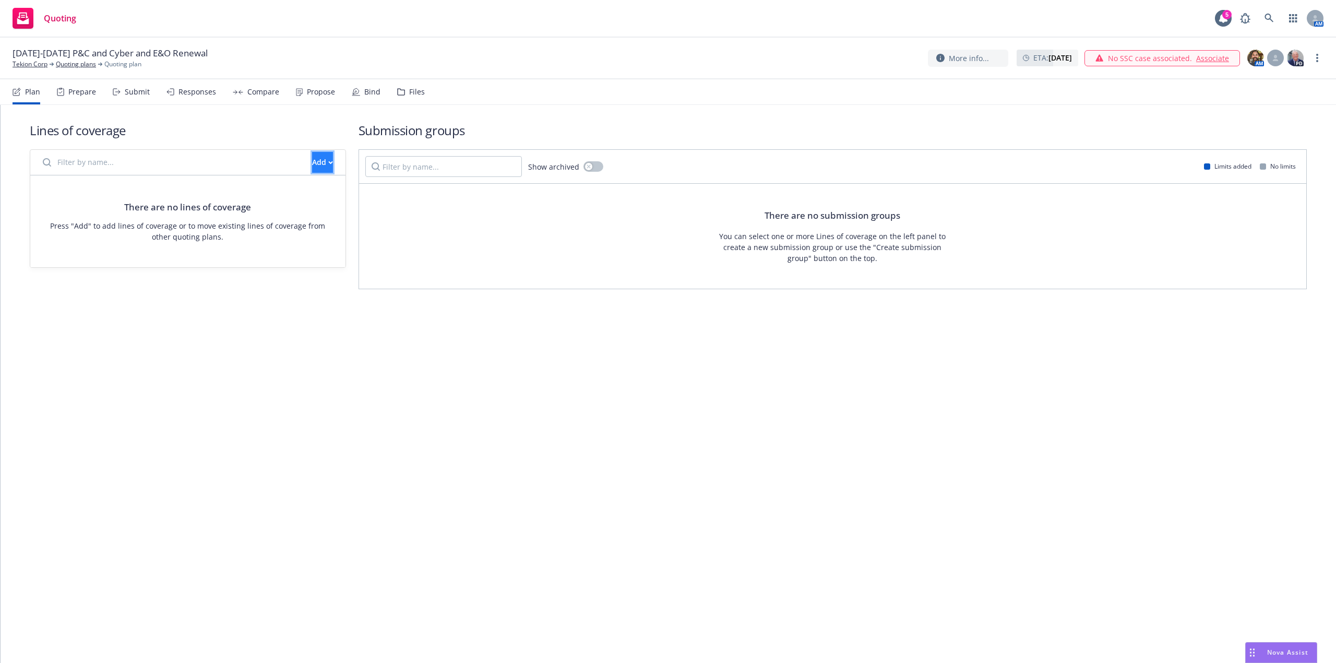
click at [312, 162] on div "Add" at bounding box center [322, 162] width 21 height 20
drag, startPoint x: 366, startPoint y: 211, endPoint x: 515, endPoint y: 238, distance: 151.2
click at [368, 213] on span "Pull in policy to be renewed" at bounding box center [339, 211] width 122 height 10
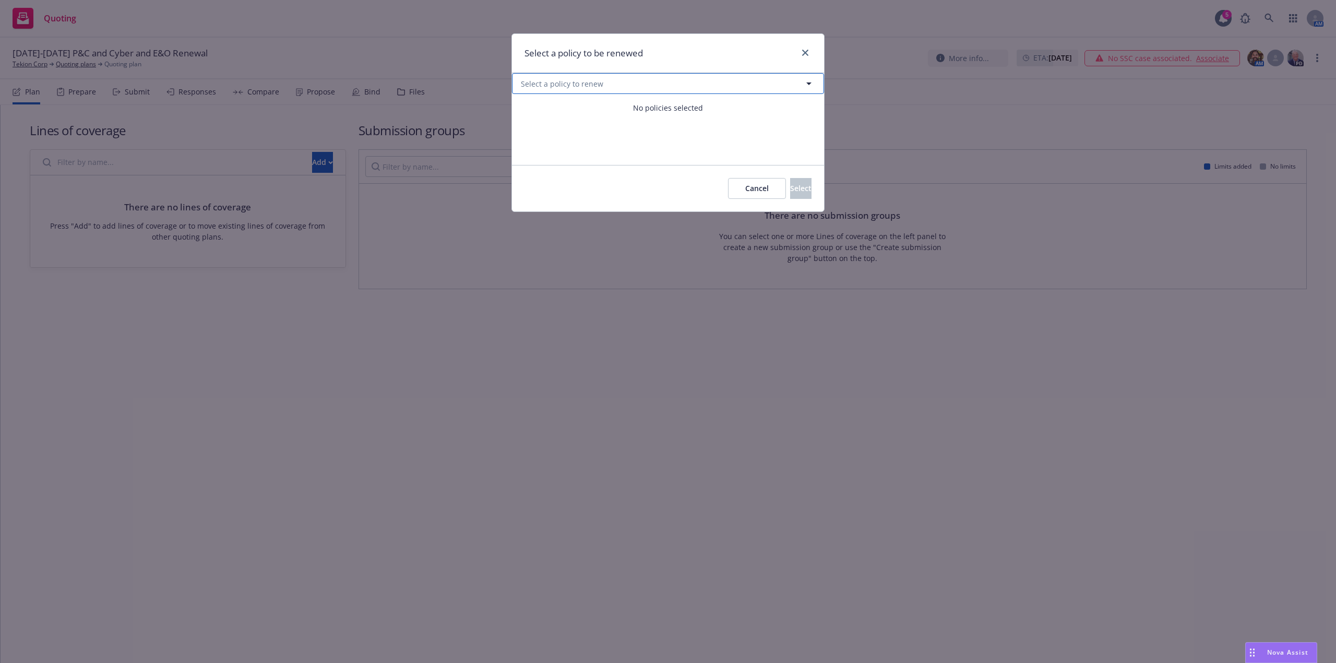
click at [820, 78] on button "Select a policy to renew" at bounding box center [668, 83] width 312 height 21
select select "ACTIVE"
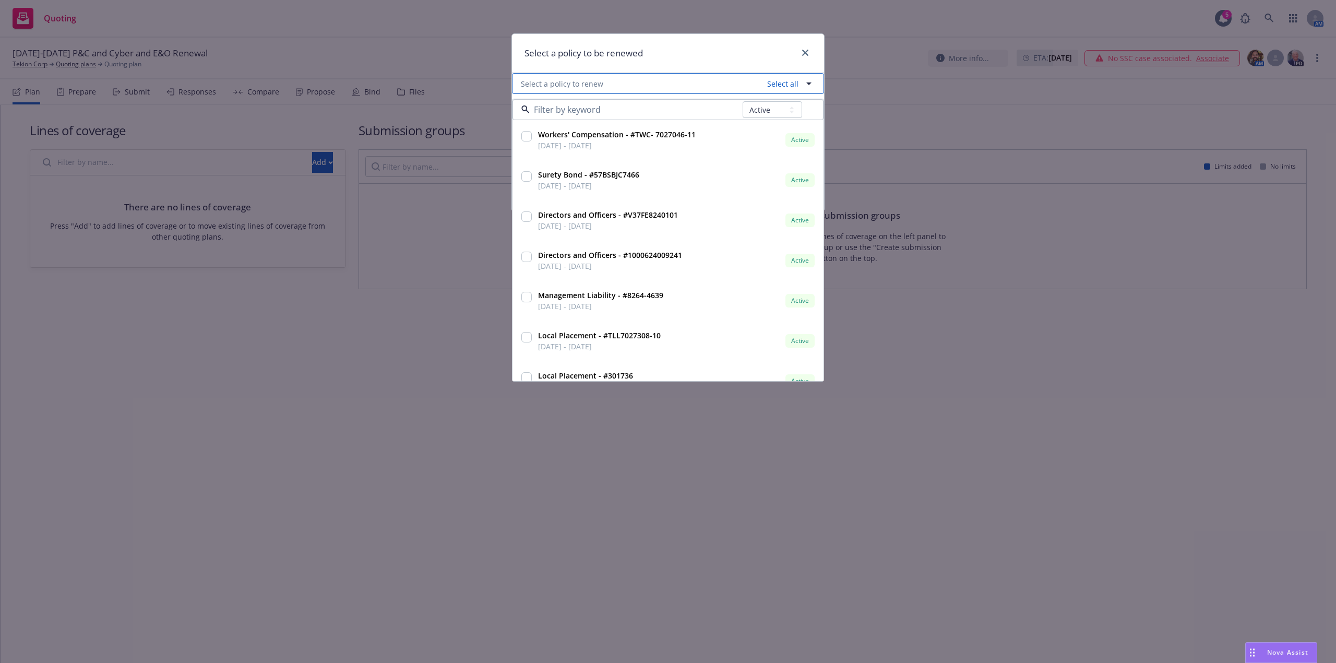
click at [809, 82] on icon "button" at bounding box center [809, 83] width 13 height 13
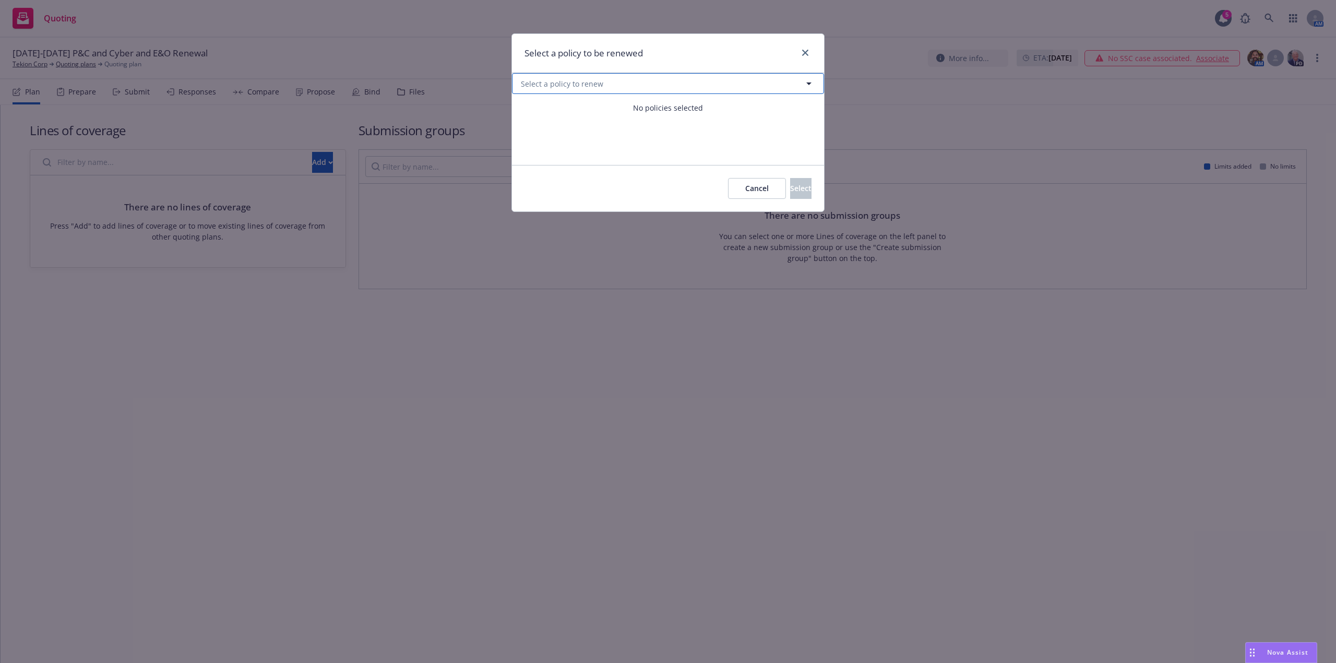
click at [789, 85] on button "Select a policy to renew" at bounding box center [668, 83] width 312 height 21
select select "ACTIVE"
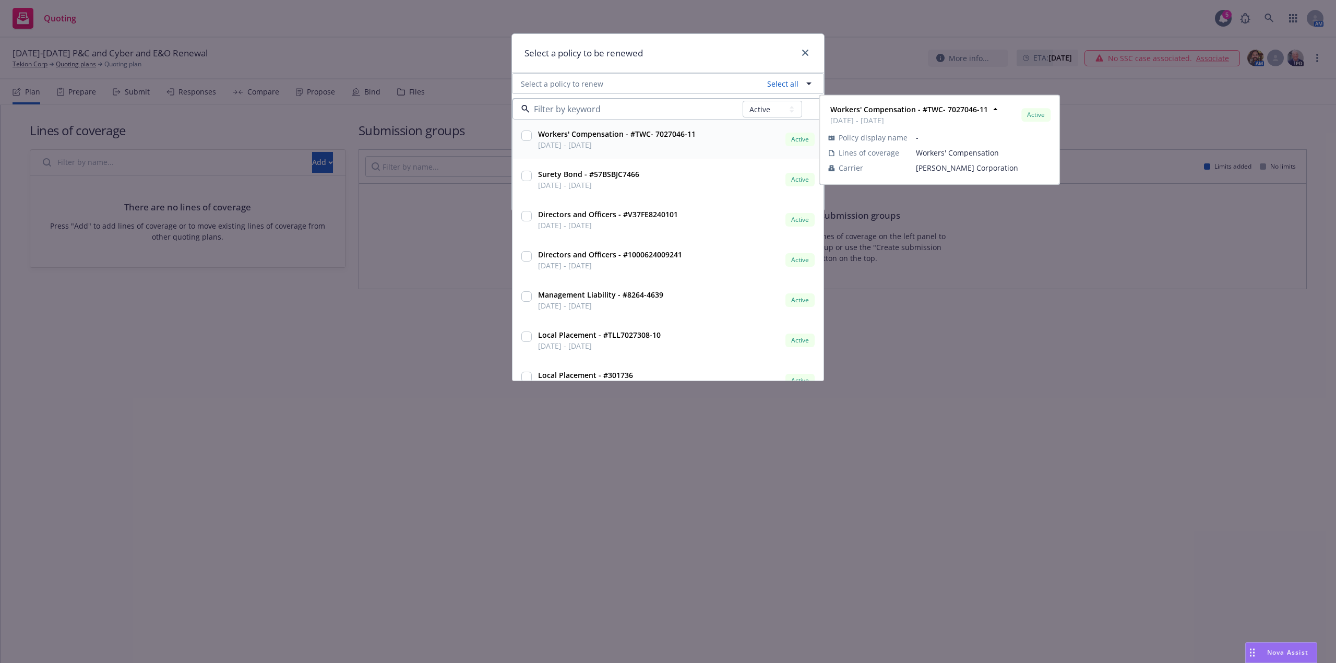
click at [529, 136] on input "checkbox" at bounding box center [526, 135] width 10 height 10
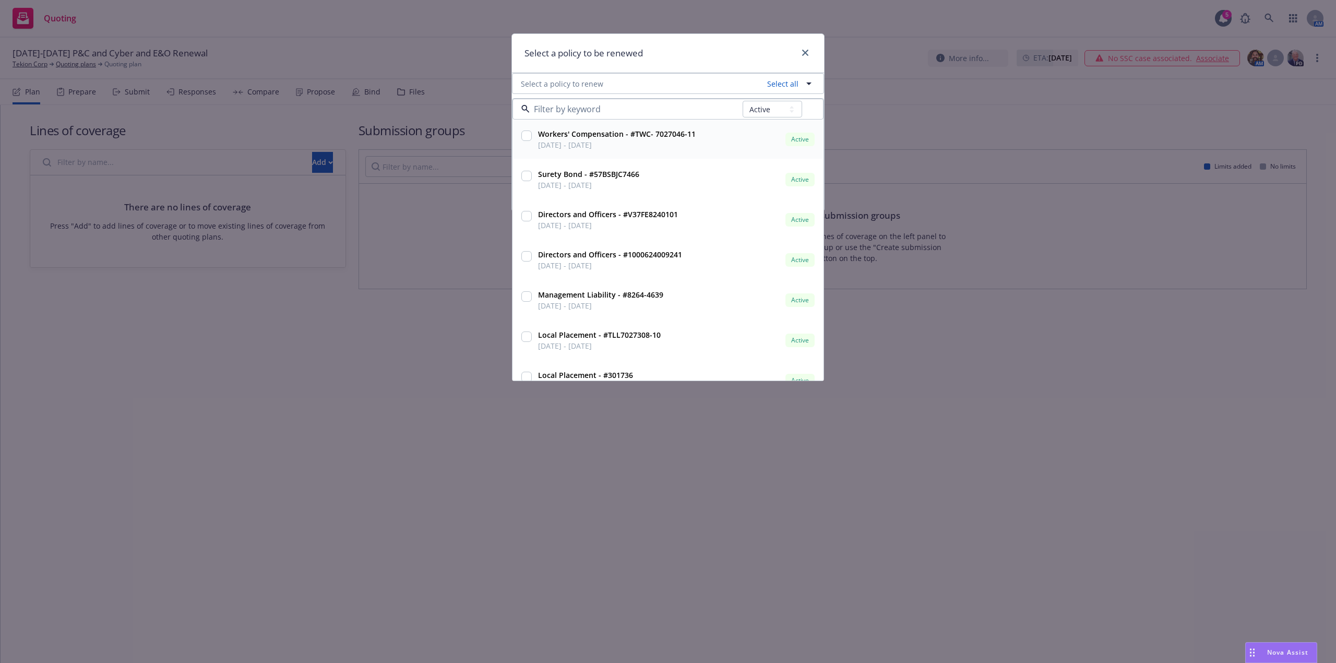
checkbox input "true"
click at [677, 49] on div "Select a policy to be renewed" at bounding box center [668, 53] width 312 height 39
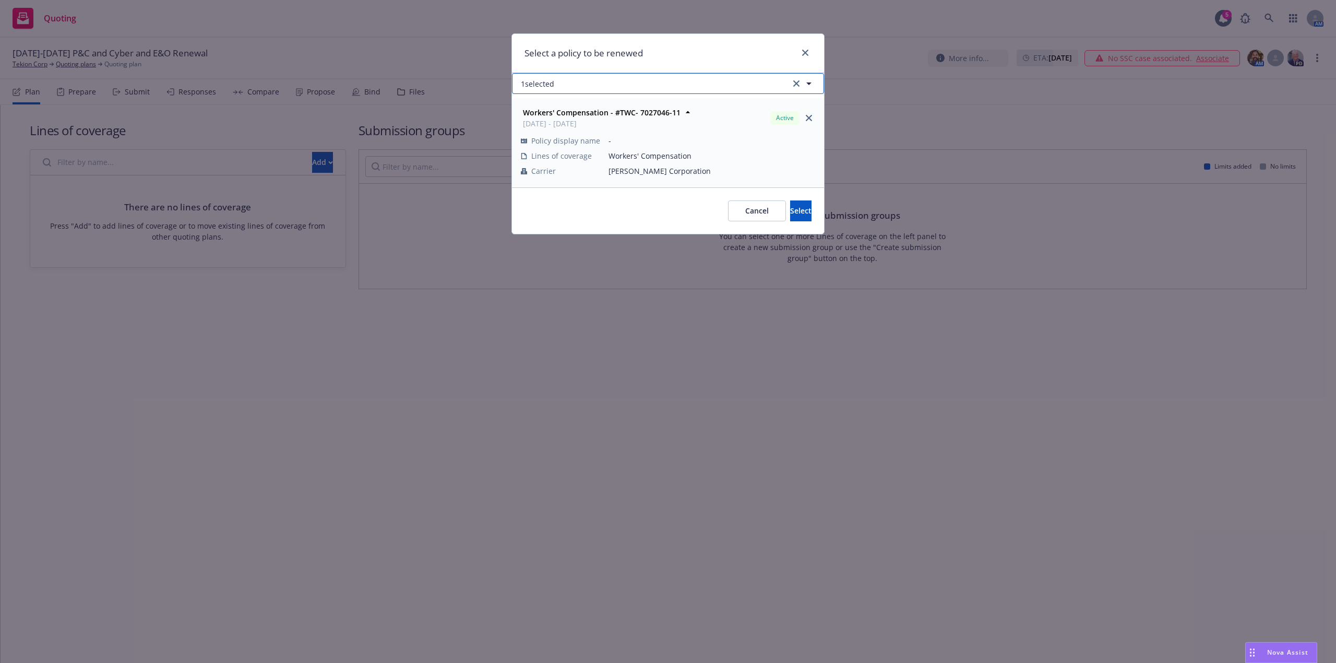
click at [698, 85] on button "1 selected" at bounding box center [668, 83] width 312 height 21
select select "ACTIVE"
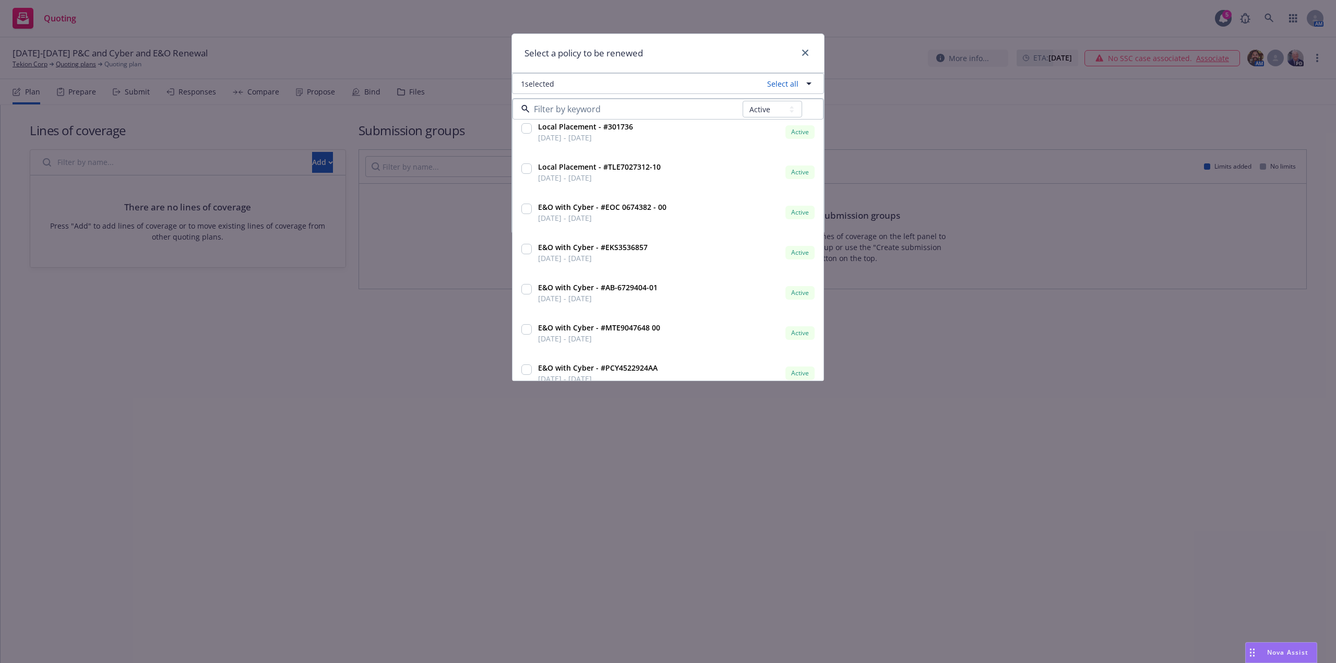
scroll to position [249, 0]
drag, startPoint x: 523, startPoint y: 208, endPoint x: 525, endPoint y: 216, distance: 8.5
click at [524, 208] on input "checkbox" at bounding box center [526, 207] width 10 height 10
checkbox input "true"
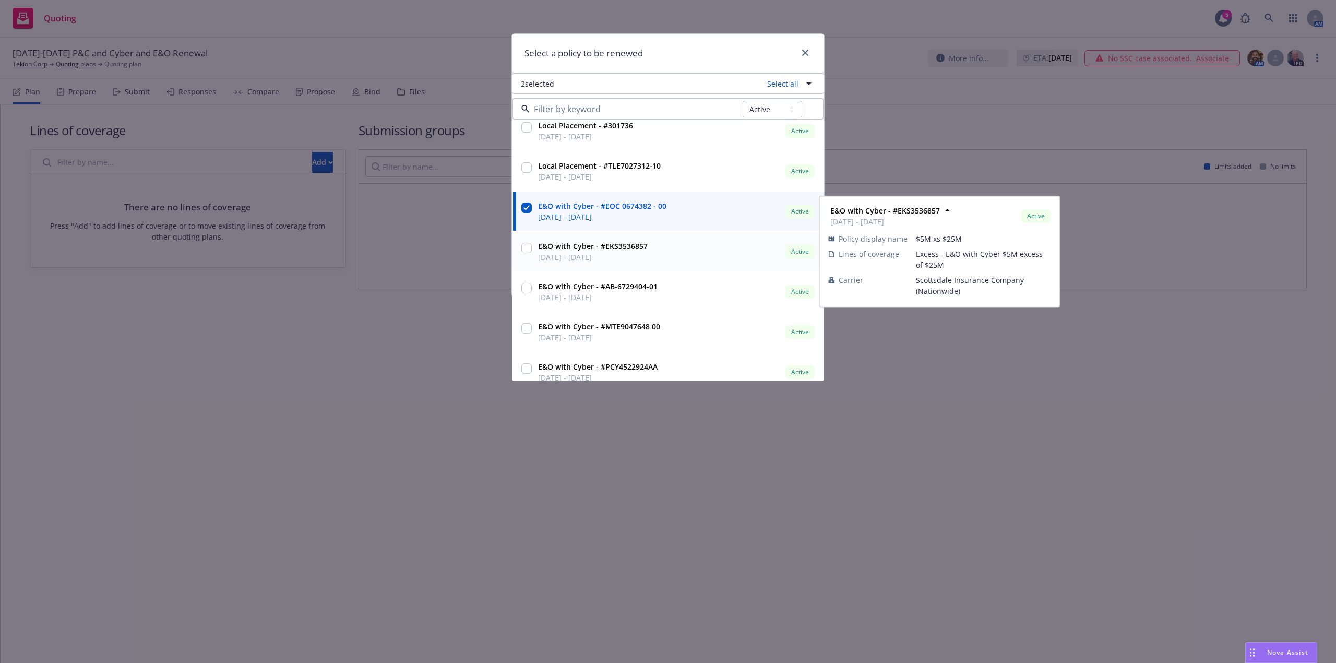
click at [529, 249] on input "checkbox" at bounding box center [526, 248] width 10 height 10
checkbox input "true"
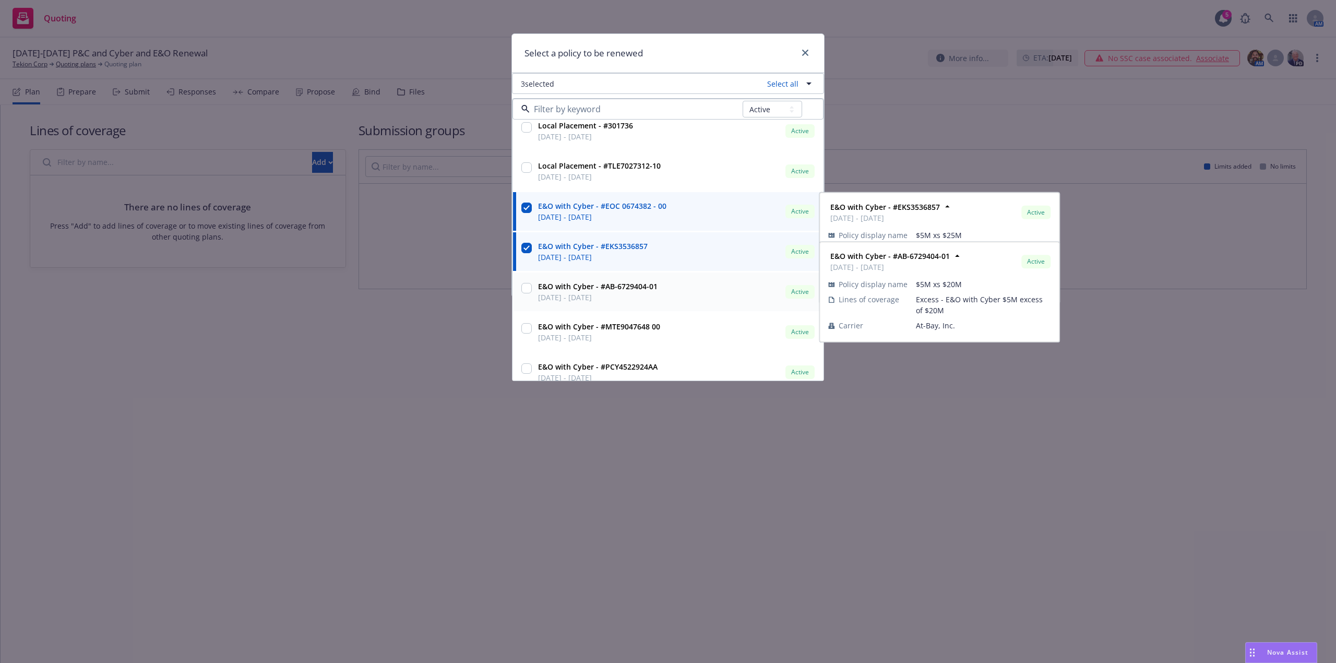
click at [525, 293] on input "checkbox" at bounding box center [526, 288] width 10 height 10
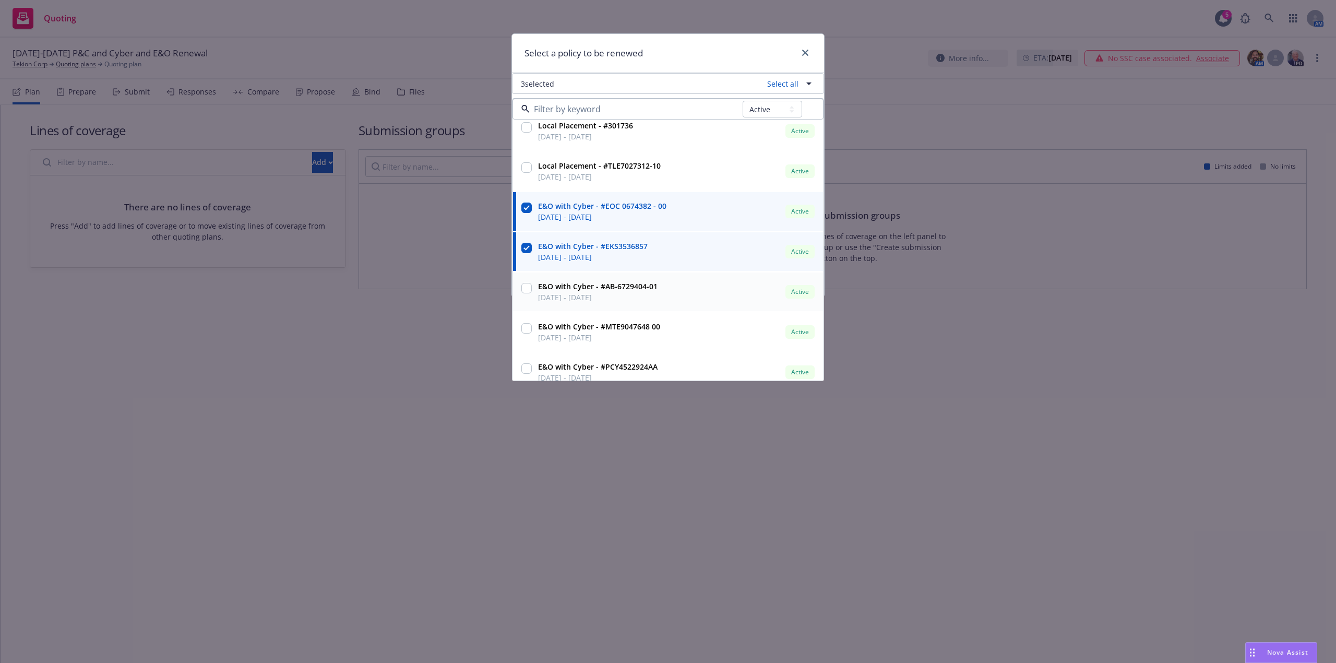
checkbox input "true"
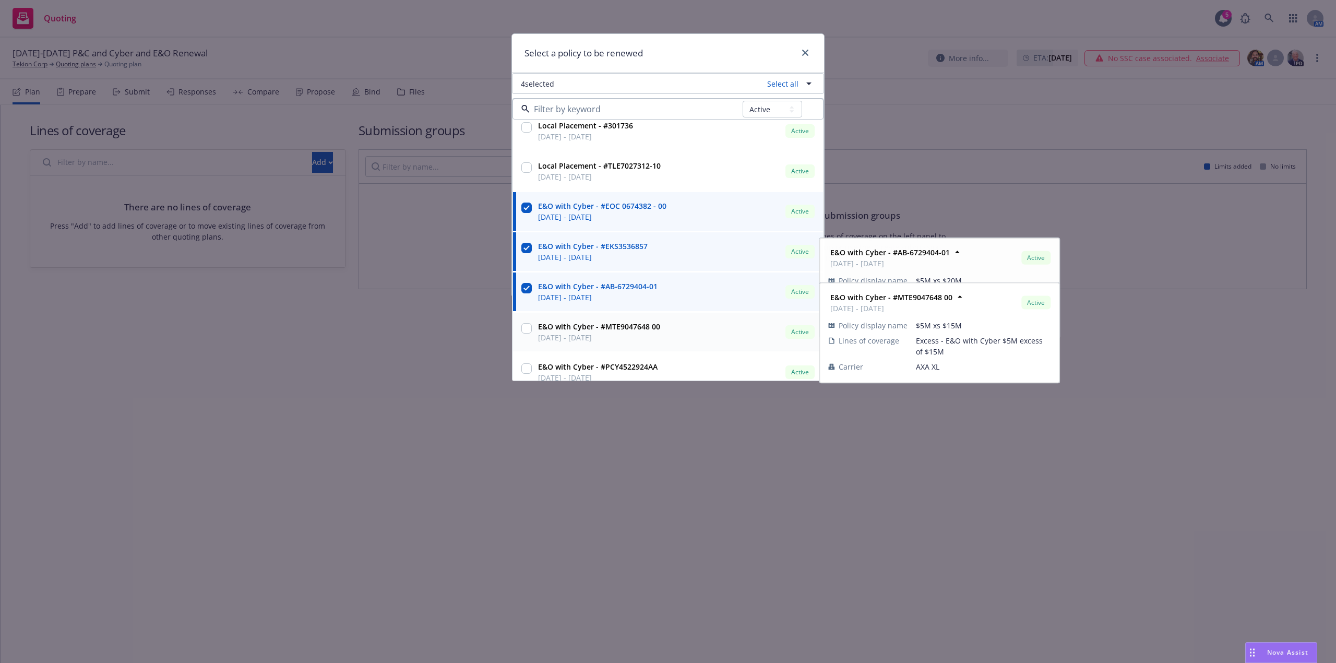
click at [529, 330] on input "checkbox" at bounding box center [526, 328] width 10 height 10
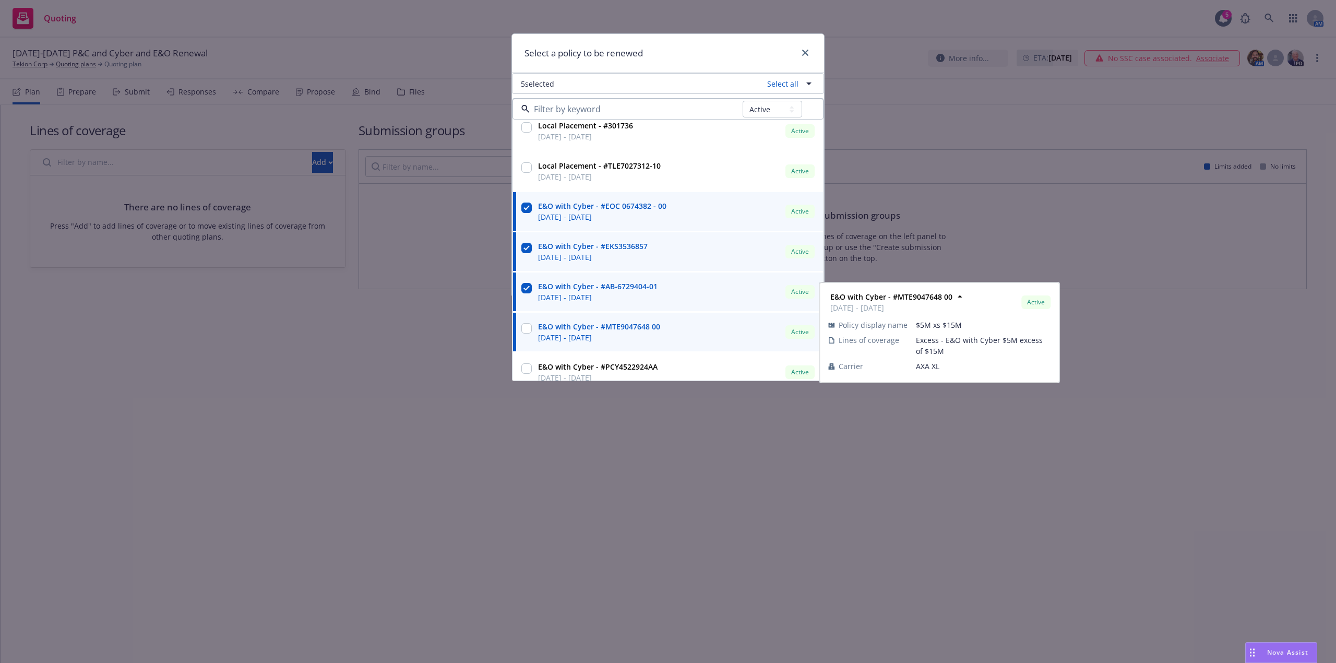
checkbox input "true"
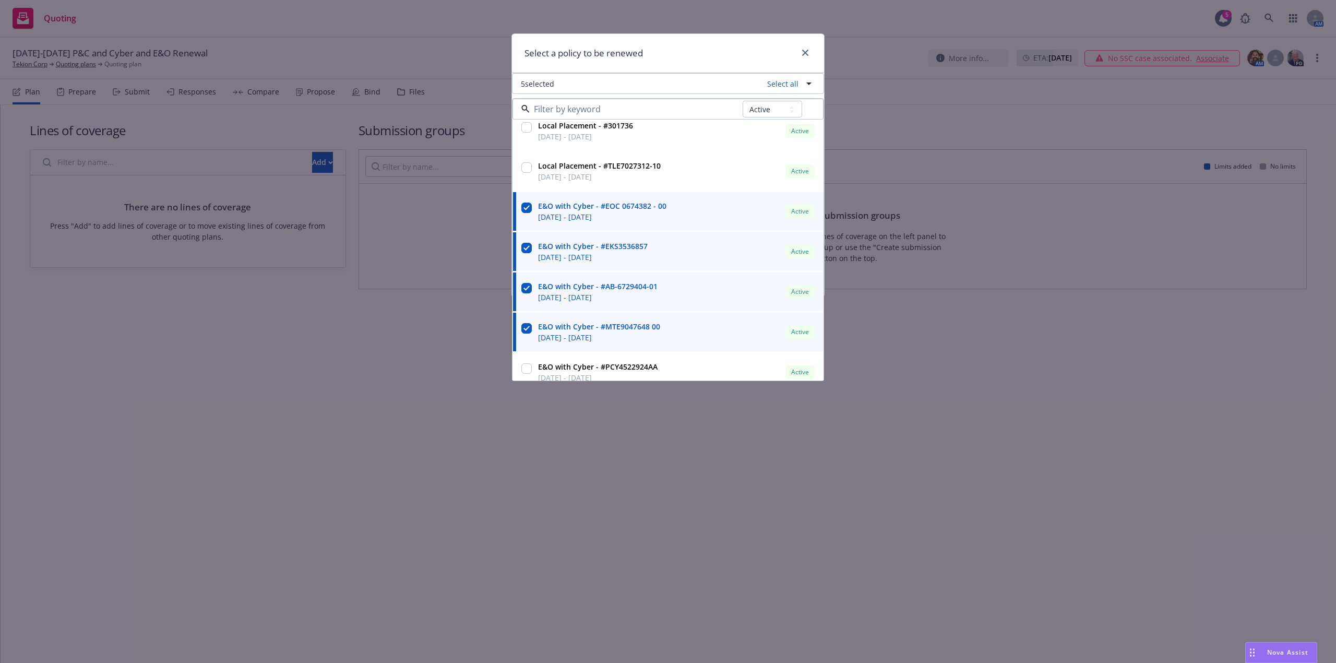
scroll to position [324, 0]
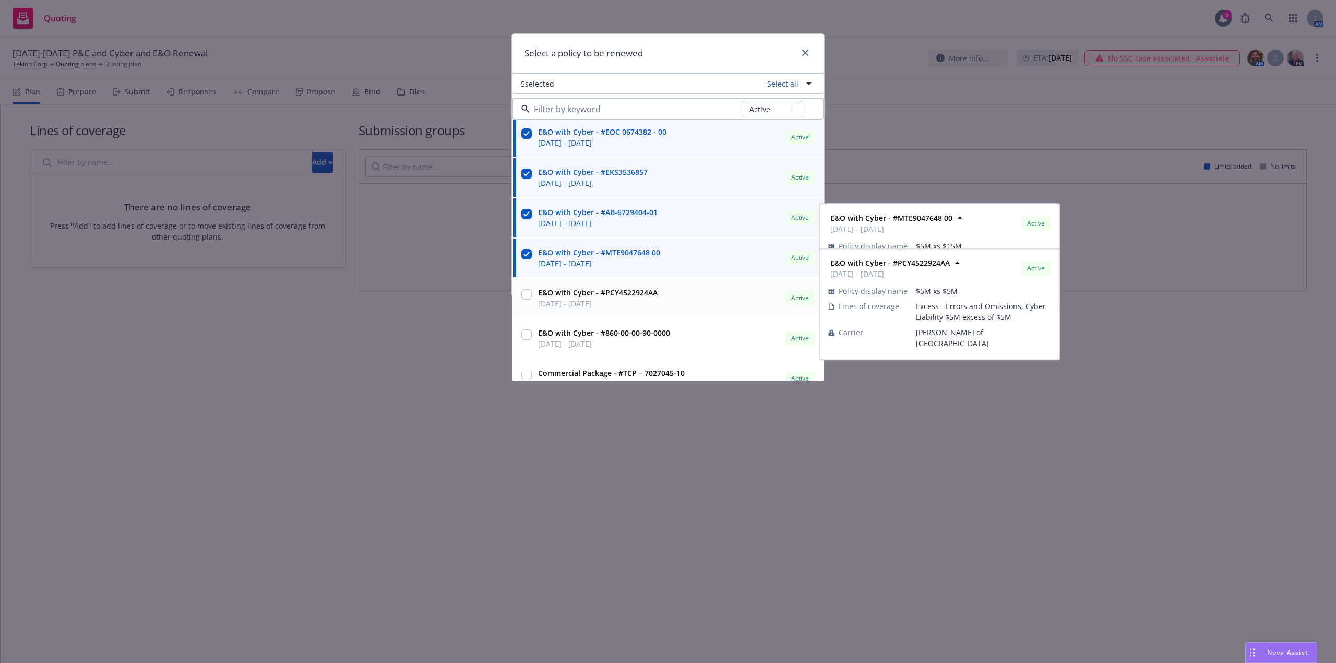
click at [531, 296] on input "checkbox" at bounding box center [526, 294] width 10 height 10
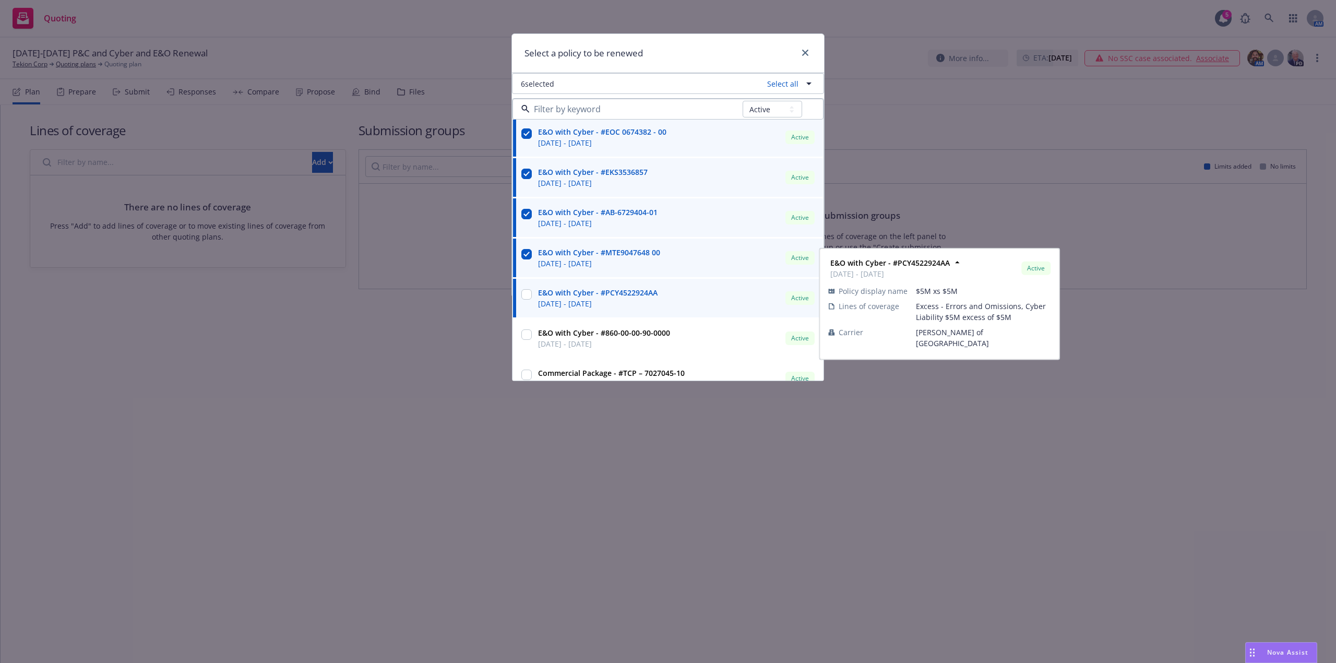
checkbox input "true"
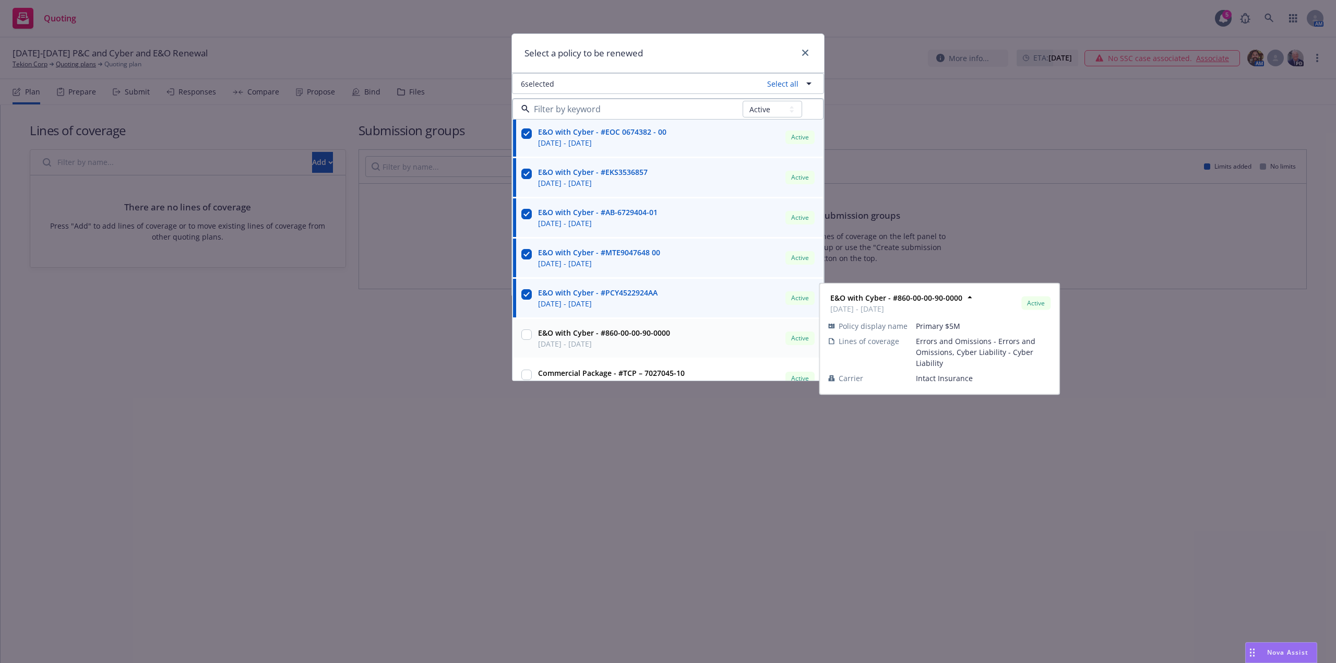
drag, startPoint x: 525, startPoint y: 335, endPoint x: 572, endPoint y: 324, distance: 48.4
click at [524, 337] on input "checkbox" at bounding box center [526, 334] width 10 height 10
checkbox input "true"
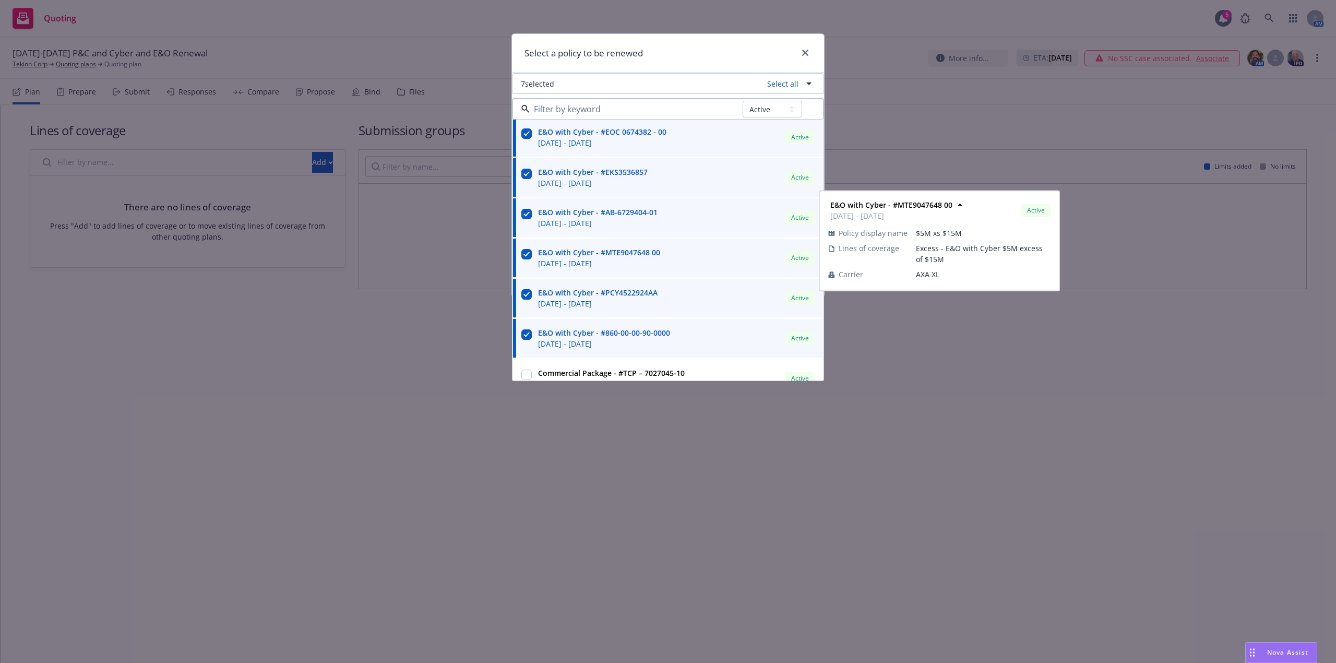
scroll to position [341, 0]
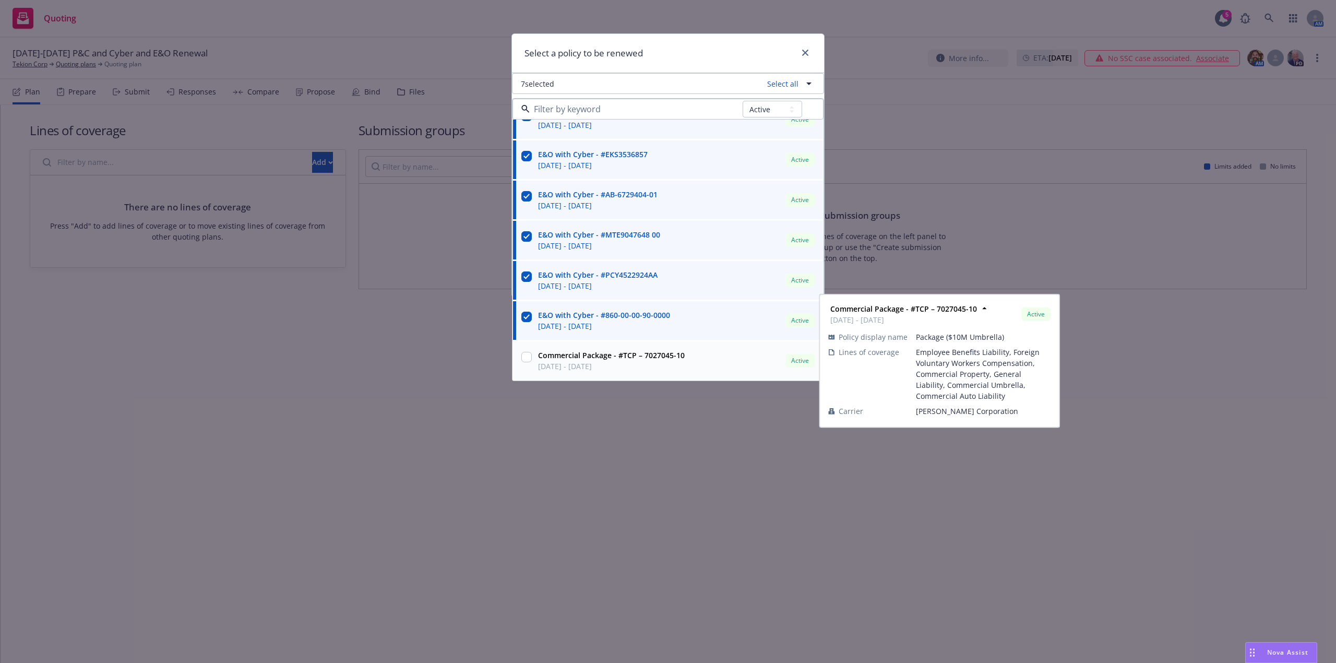
drag, startPoint x: 523, startPoint y: 353, endPoint x: 530, endPoint y: 362, distance: 11.9
click at [527, 355] on input "checkbox" at bounding box center [526, 357] width 10 height 10
checkbox input "true"
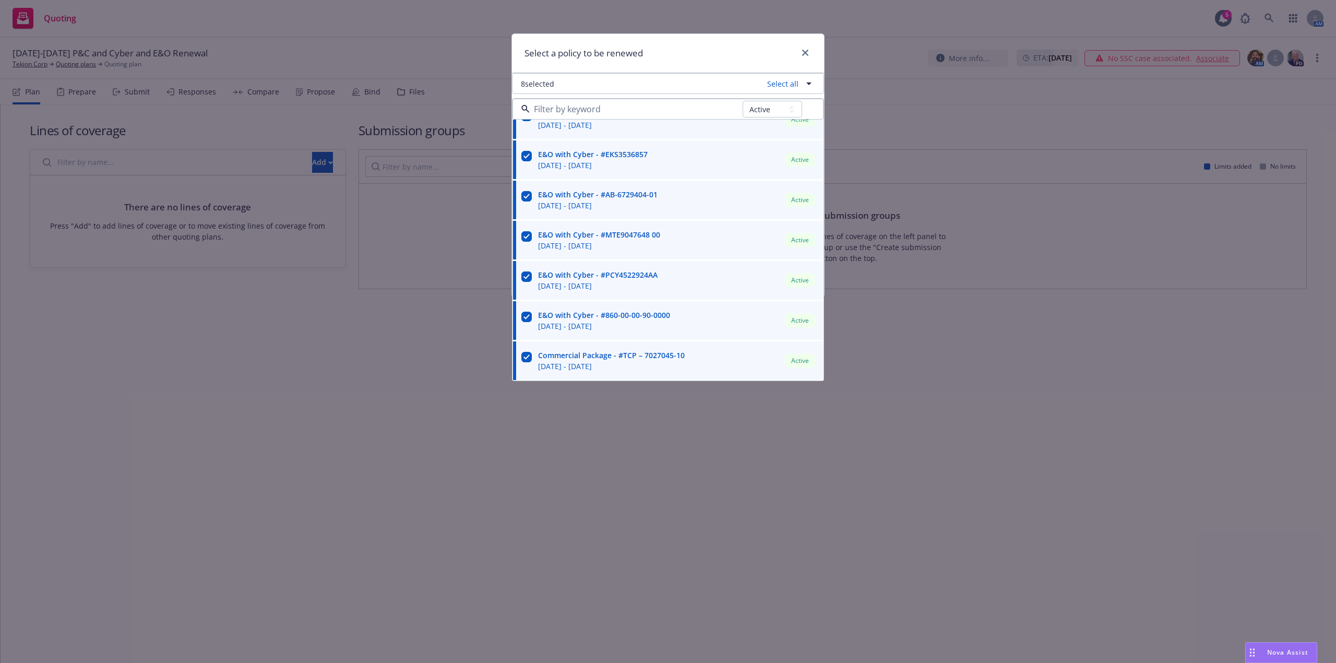
click at [683, 49] on div "Select a policy to be renewed" at bounding box center [668, 53] width 312 height 39
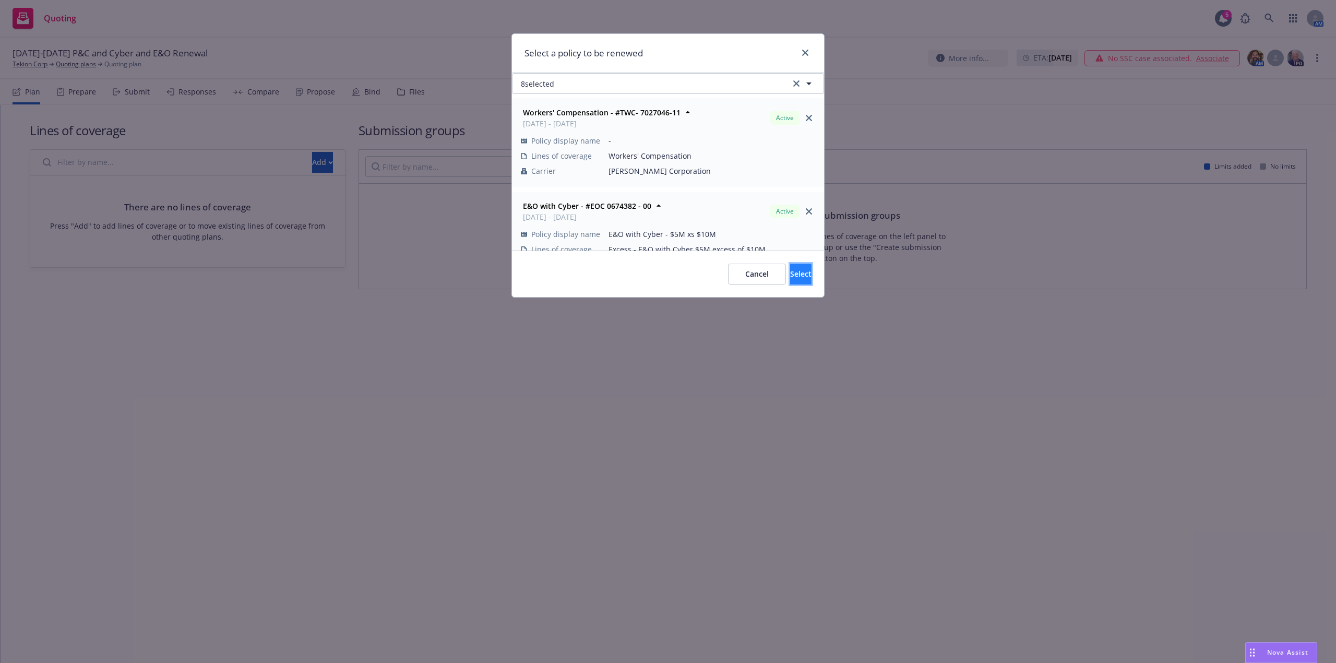
click at [790, 274] on span "Select" at bounding box center [800, 274] width 21 height 10
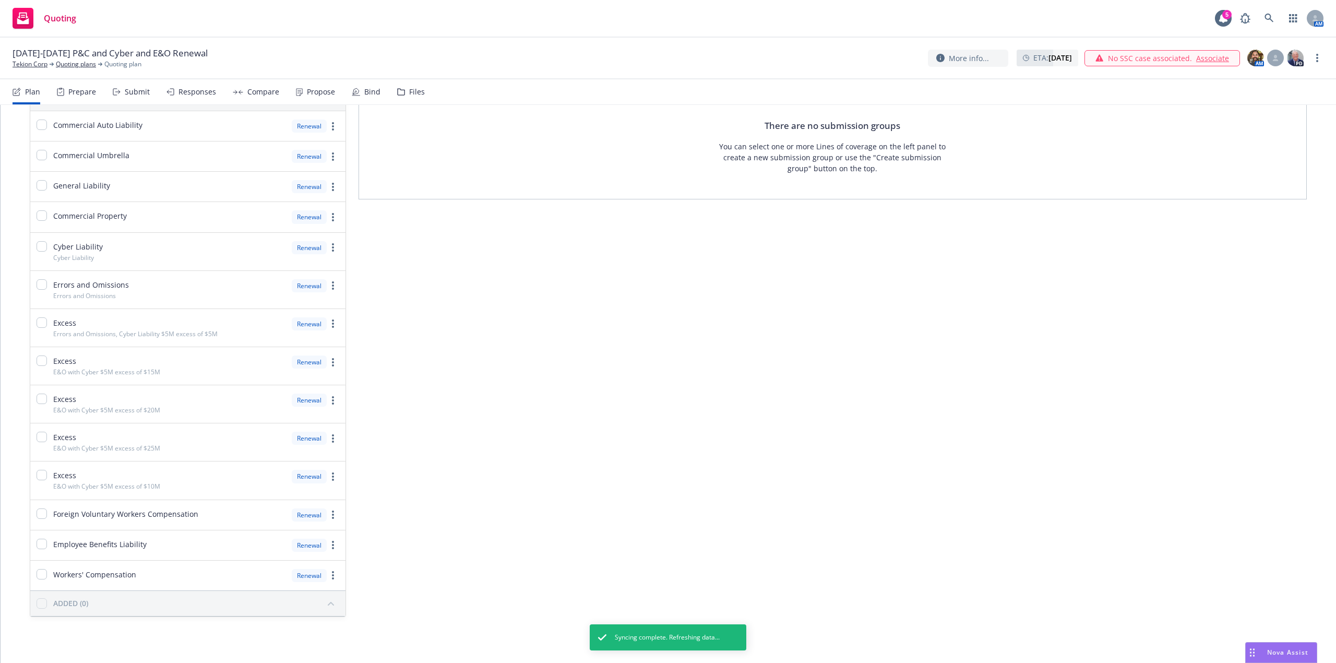
scroll to position [0, 0]
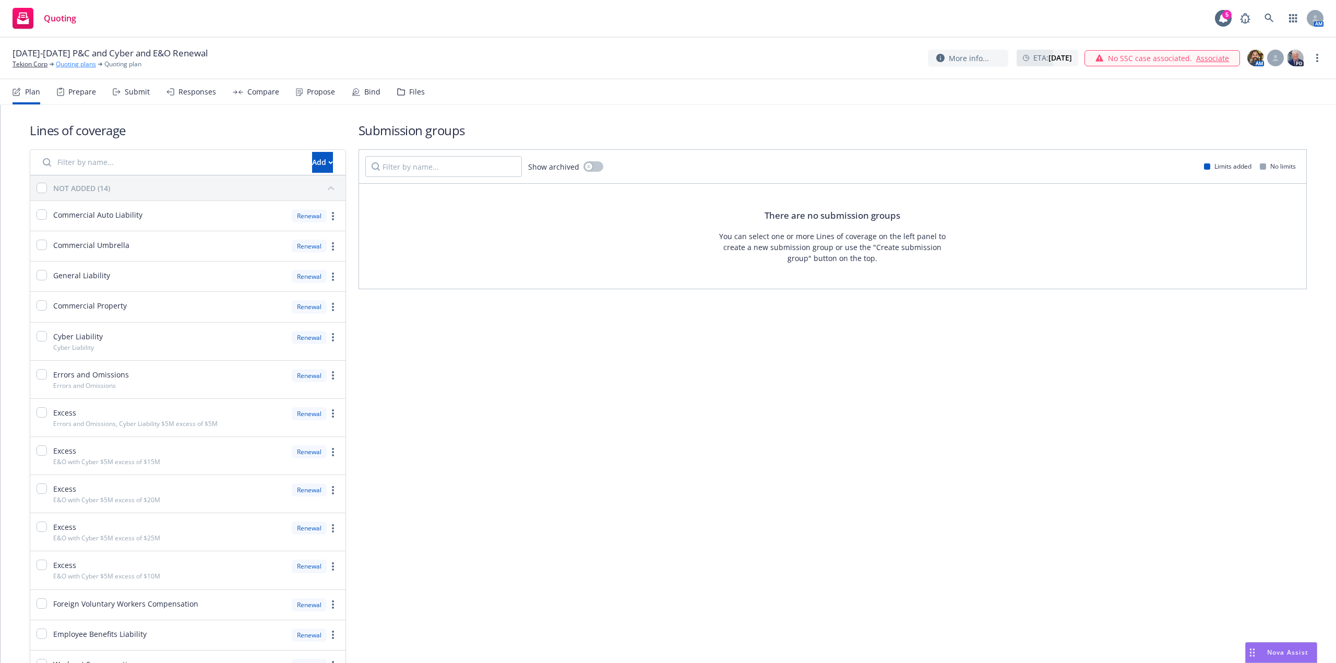
click at [75, 63] on link "Quoting plans" at bounding box center [76, 63] width 40 height 9
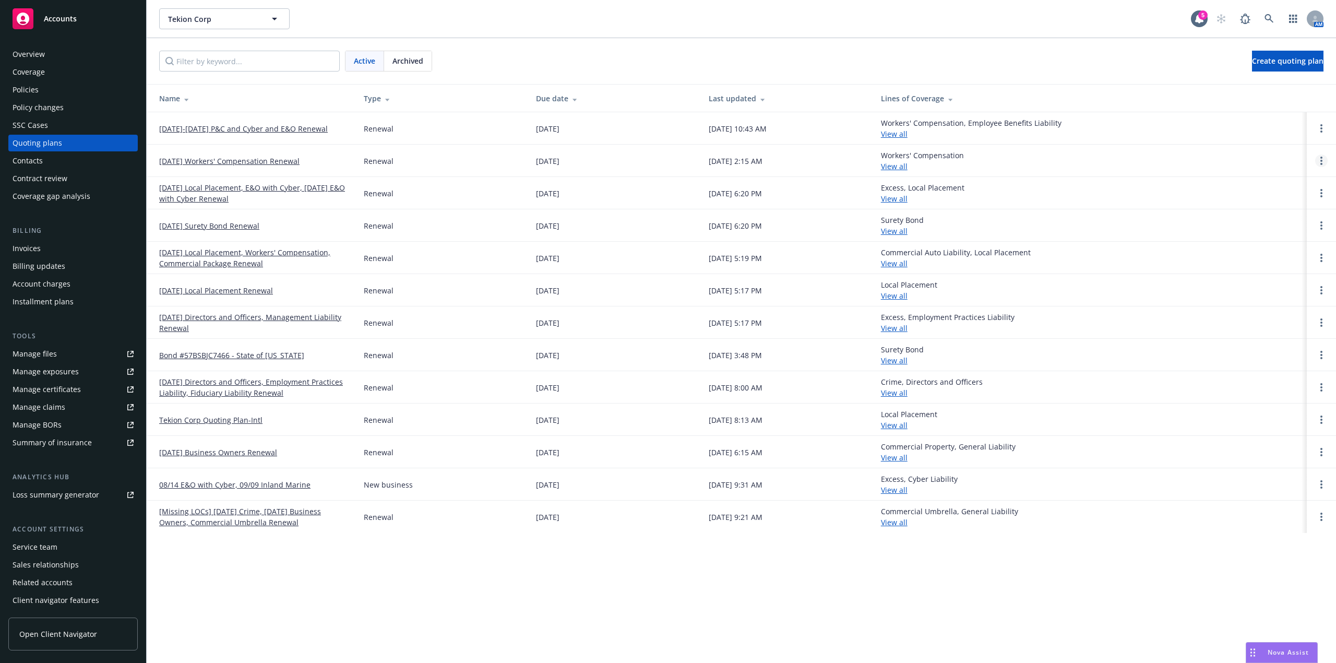
click at [1322, 161] on link "Open options" at bounding box center [1321, 160] width 13 height 13
drag, startPoint x: 1259, startPoint y: 156, endPoint x: 1270, endPoint y: 147, distance: 14.1
click at [1270, 147] on link "Archive" at bounding box center [1267, 153] width 91 height 21
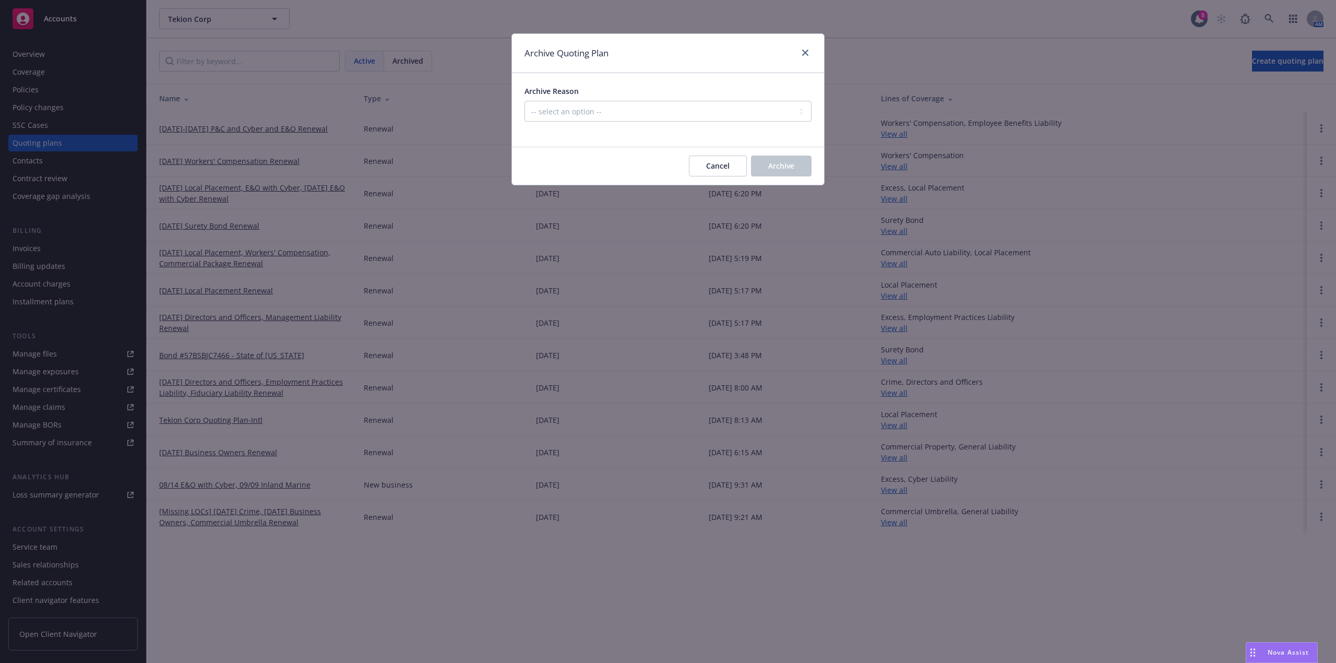
click at [1253, 151] on div "Archive Quoting Plan Archive Reason -- select an option -- All policies in this…" at bounding box center [668, 331] width 1336 height 663
click at [642, 110] on select "-- select an option -- All policies in this renewal plan are auto-renewed Creat…" at bounding box center [668, 111] width 287 height 21
select select "ARCHIVED_DUPLICATE"
click at [525, 101] on select "-- select an option -- All policies in this renewal plan are auto-renewed Creat…" at bounding box center [668, 111] width 287 height 21
click at [773, 165] on span "Archive" at bounding box center [781, 166] width 26 height 10
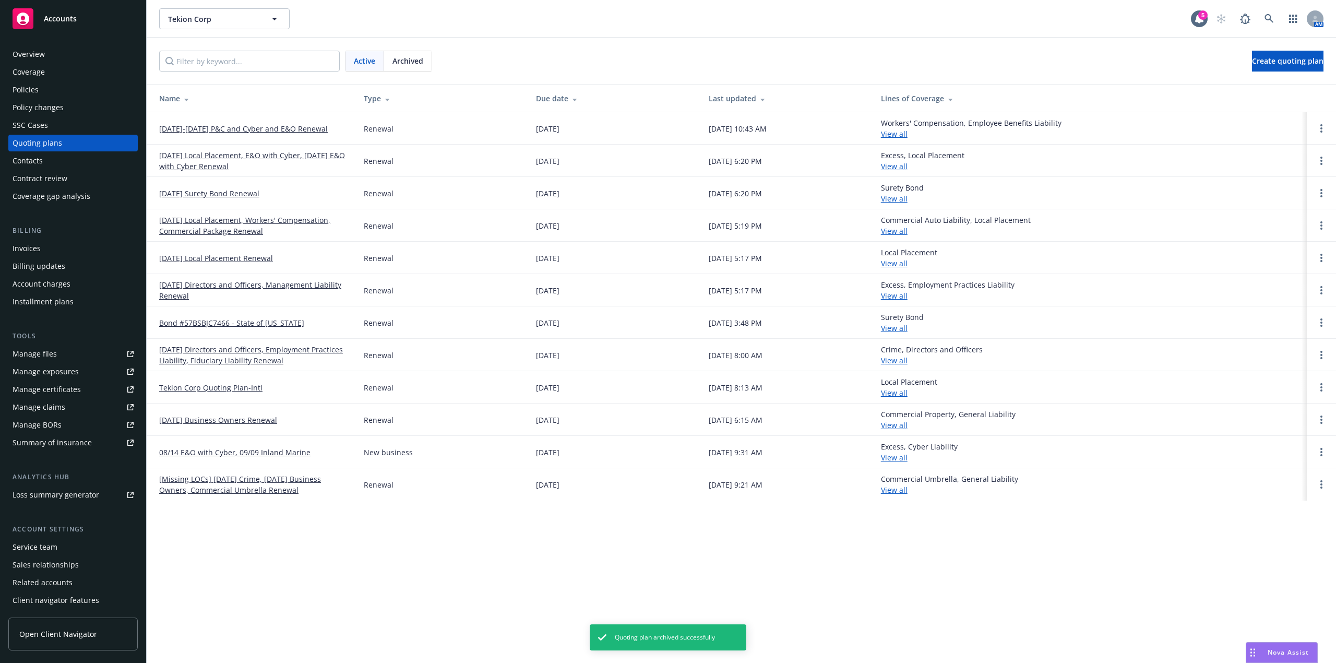
click at [255, 122] on td "[DATE]-[DATE] P&C and Cyber and E&O Renewal" at bounding box center [251, 128] width 209 height 32
click at [236, 126] on link "[DATE]-[DATE] P&C and Cyber and E&O Renewal" at bounding box center [243, 128] width 169 height 11
